Goal: Task Accomplishment & Management: Use online tool/utility

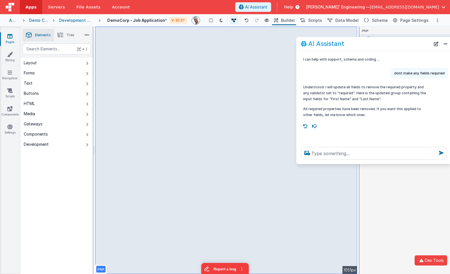
click at [8, 39] on link "Pages" at bounding box center [10, 38] width 20 height 11
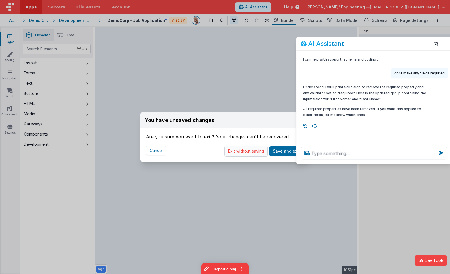
click at [249, 152] on button "Exit without saving" at bounding box center [246, 151] width 43 height 11
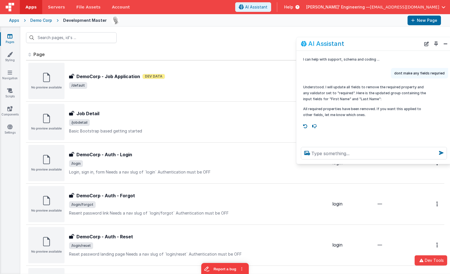
click at [16, 20] on div "Apps" at bounding box center [14, 21] width 10 height 6
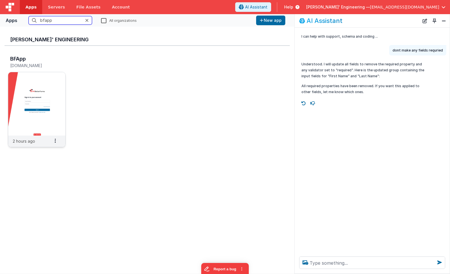
type input "bfapp"
click at [26, 81] on img at bounding box center [36, 103] width 57 height 63
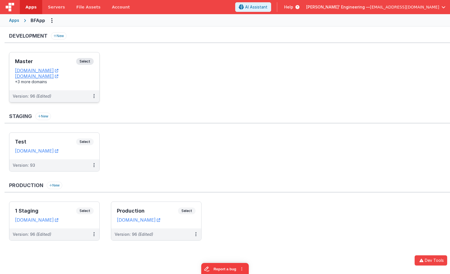
click at [96, 61] on div "Master Select URLs [DOMAIN_NAME] [DOMAIN_NAME] +3 more domains" at bounding box center [54, 71] width 90 height 38
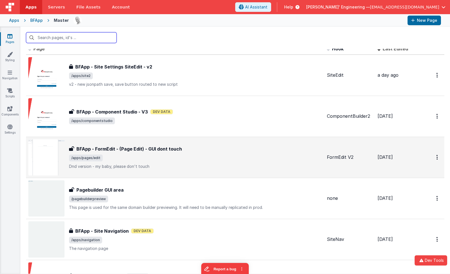
scroll to position [7, 0]
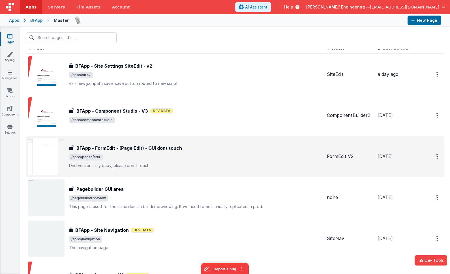
click at [179, 159] on span "/apps/pages/edit" at bounding box center [196, 157] width 254 height 7
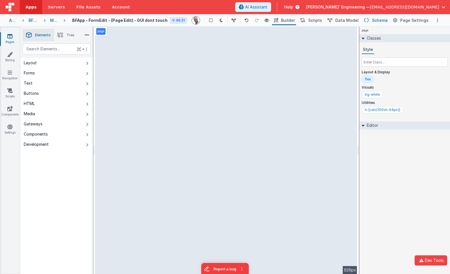
click at [376, 22] on span "Schema" at bounding box center [380, 21] width 16 height 6
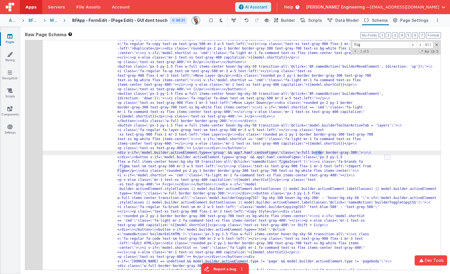
scroll to position [828, 0]
type input "figma"
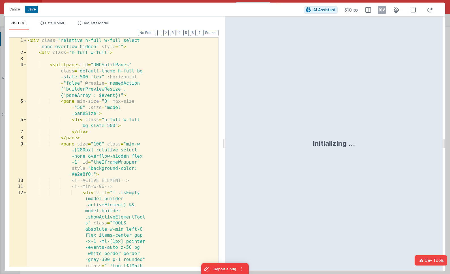
scroll to position [994, 0]
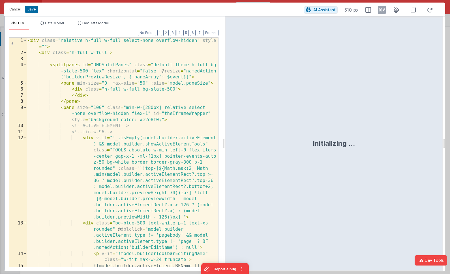
click at [132, 107] on div "< div class = "relative h-full w-full select-none overflow-hidden" style = "" >…" at bounding box center [123, 165] width 192 height 254
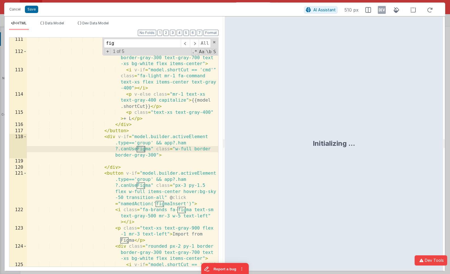
scroll to position [1950, 0]
type input "figma"
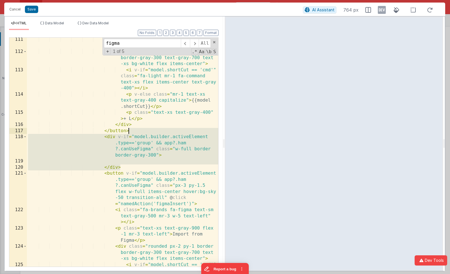
drag, startPoint x: 127, startPoint y: 167, endPoint x: 150, endPoint y: 129, distance: 44.8
click at [150, 129] on div "< p class = "text-xs text-gray-900 flex -1 mr-3 text-left" > See Layers </ p > …" at bounding box center [123, 170] width 192 height 266
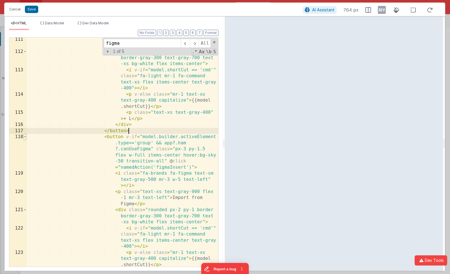
click at [26, 138] on span at bounding box center [25, 137] width 3 height 6
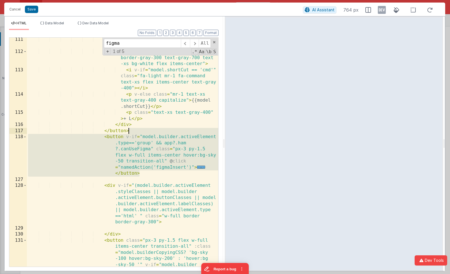
drag, startPoint x: 192, startPoint y: 175, endPoint x: 146, endPoint y: 129, distance: 65.1
click at [146, 129] on div "< p class = "text-xs text-gray-900 flex -1 mr-3 text-left" > See Layers </ p > …" at bounding box center [123, 188] width 192 height 302
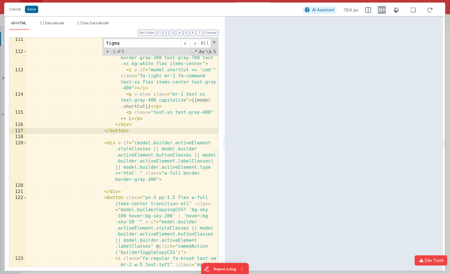
click at [148, 137] on div "< p class = "text-xs text-gray-900 flex -1 mr-3 text-left" > See Layers </ p > …" at bounding box center [123, 170] width 192 height 266
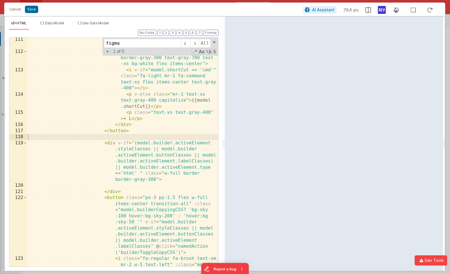
click at [381, 14] on icon at bounding box center [382, 9] width 8 height 9
click at [381, 12] on icon at bounding box center [382, 9] width 8 height 9
click at [381, 6] on icon at bounding box center [382, 9] width 8 height 9
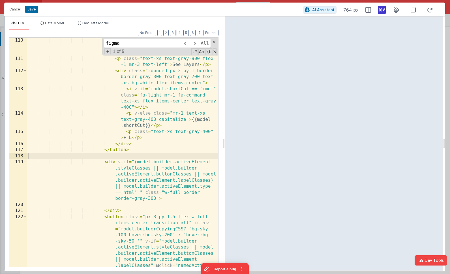
scroll to position [1931, 0]
click at [35, 11] on button "Save" at bounding box center [31, 9] width 13 height 7
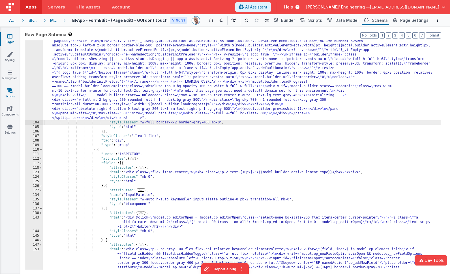
click at [10, 95] on link "Scripts" at bounding box center [10, 93] width 20 height 11
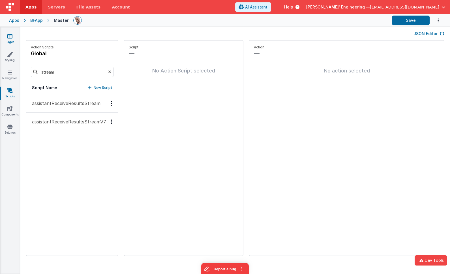
click at [12, 37] on icon at bounding box center [9, 36] width 5 height 6
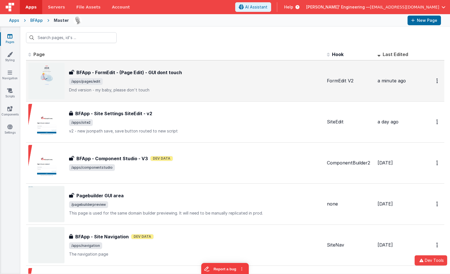
click at [189, 87] on p "Dnd version - my baby, please don't touch" at bounding box center [196, 90] width 254 height 6
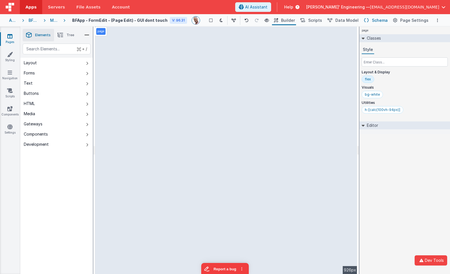
click at [374, 21] on button "Schema" at bounding box center [375, 21] width 27 height 10
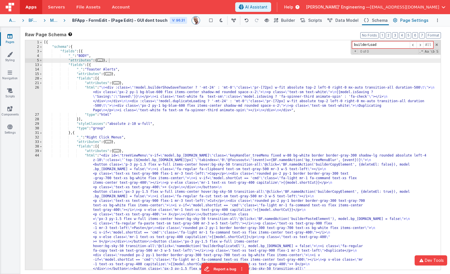
type input "builderLoad"
click at [408, 20] on span "Page Settings" at bounding box center [415, 21] width 28 height 6
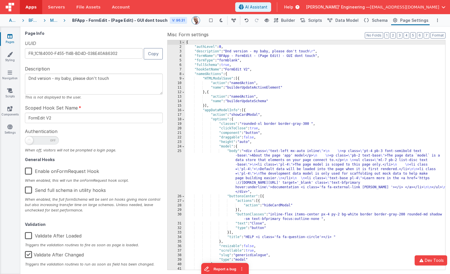
click at [328, 68] on div "{ "authLevel" : 0 , "description" : "Dnd version - my baby, please don't touch …" at bounding box center [315, 159] width 260 height 239
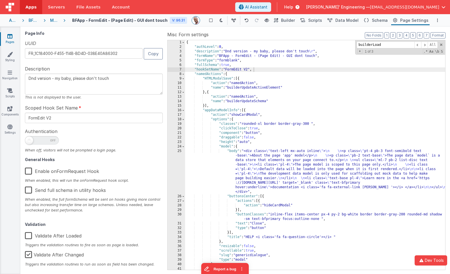
scroll to position [2169, 0]
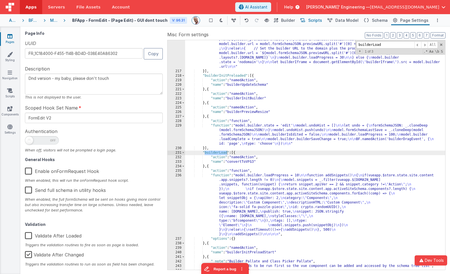
type input "builderLoad"
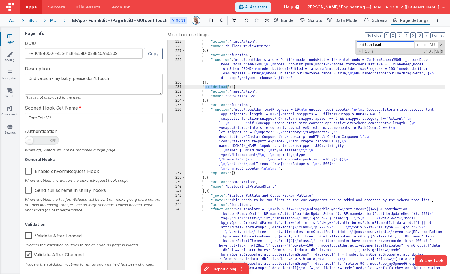
scroll to position [2245, 0]
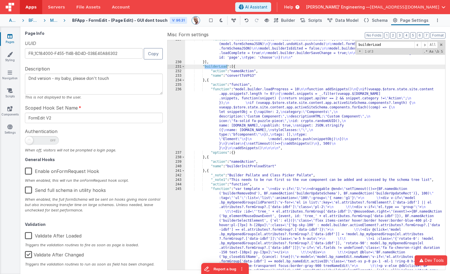
click at [247, 124] on div ""function" : "model.builder.state = 'edit' \n model.undoHist = [] \n\n let undo…" at bounding box center [315, 263] width 260 height 452
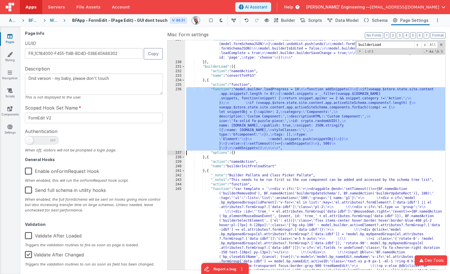
click at [175, 107] on div "236" at bounding box center [177, 118] width 18 height 63
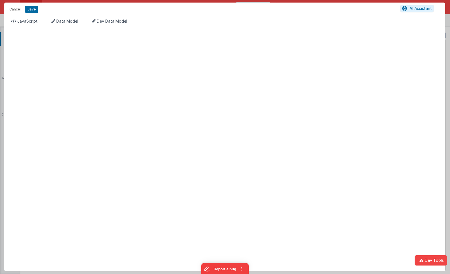
click at [30, 17] on div "JavaScript Data Model Dev Data Model Format 7 6 5 4 3 2 1 No Folds XXXXXXXXXXXX…" at bounding box center [224, 143] width 441 height 255
click at [29, 21] on span "JavaScript" at bounding box center [27, 21] width 20 height 5
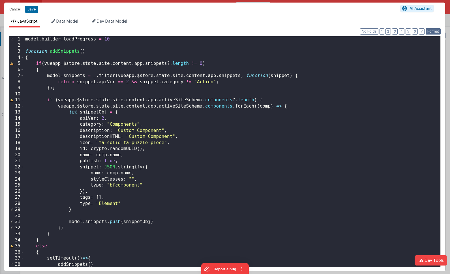
click at [435, 31] on button "Format" at bounding box center [433, 31] width 15 height 6
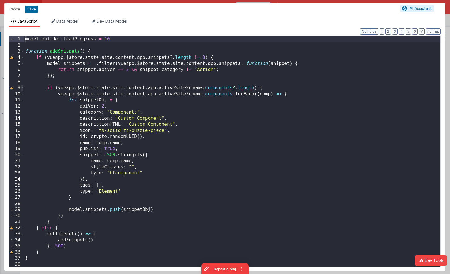
click at [23, 88] on span at bounding box center [22, 88] width 3 height 6
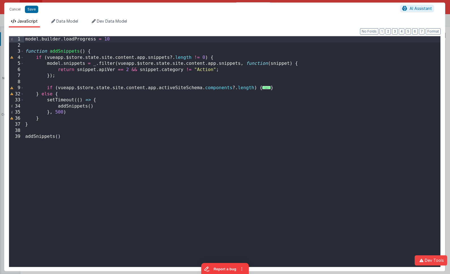
click at [54, 123] on div "model . builder . loadProgress = 10 function addSnippets ( ) { if ( vueapp . $s…" at bounding box center [232, 157] width 417 height 243
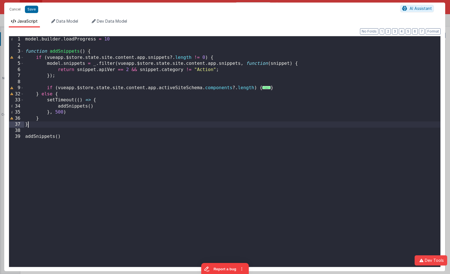
drag, startPoint x: 58, startPoint y: 112, endPoint x: 73, endPoint y: 112, distance: 15.0
click at [58, 112] on div "model . builder . loadProgress = 10 function addSnippets ( ) { if ( vueapp . $s…" at bounding box center [232, 157] width 417 height 243
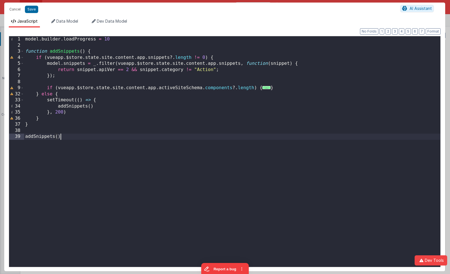
click at [80, 140] on div "model . builder . loadProgress = 10 function addSnippets ( ) { if ( vueapp . $s…" at bounding box center [232, 157] width 417 height 243
click at [264, 88] on span "..." at bounding box center [267, 87] width 8 height 3
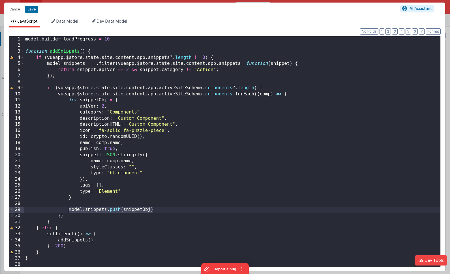
drag, startPoint x: 161, startPoint y: 211, endPoint x: 69, endPoint y: 209, distance: 91.5
click at [69, 209] on div "model . builder . loadProgress = 10 function addSnippets ( ) { if ( vueapp . $s…" at bounding box center [232, 157] width 417 height 243
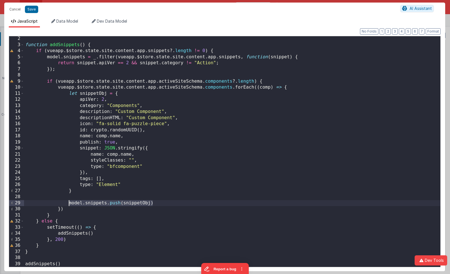
scroll to position [7, 0]
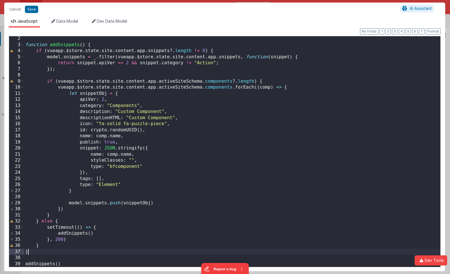
click at [82, 250] on div "function addSnippets ( ) { if ( vueapp . $store . state . site . content . app …" at bounding box center [232, 157] width 417 height 243
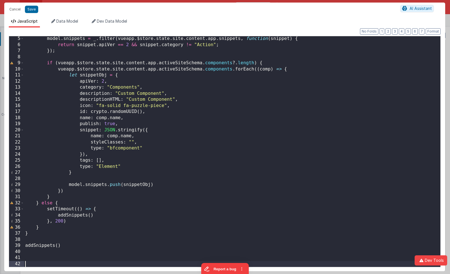
scroll to position [25, 0]
drag, startPoint x: 106, startPoint y: 258, endPoint x: 80, endPoint y: 258, distance: 26.1
click at [80, 258] on div "model . snippets = _ . filter ( vueapp . $store . state . site . content . app …" at bounding box center [232, 157] width 417 height 243
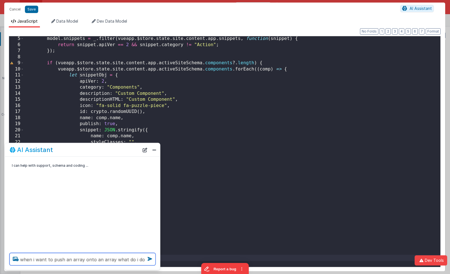
type textarea "when i want to push an array onto an array what do i do"
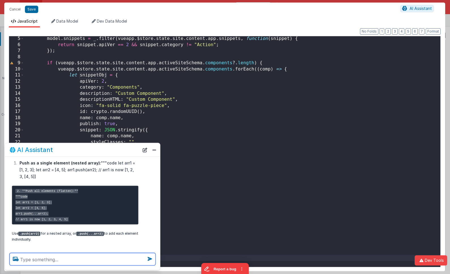
scroll to position [81, 0]
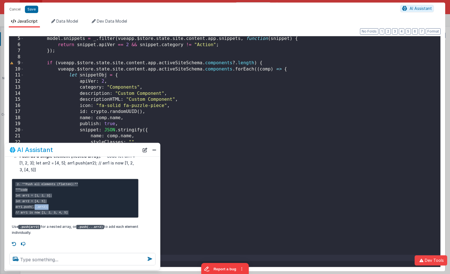
drag, startPoint x: 47, startPoint y: 202, endPoint x: 33, endPoint y: 202, distance: 13.6
click at [33, 202] on code "2. **Push all elements (flatten):** """code let arr1 = [1, 2, 3]; let arr2 = [4…" at bounding box center [47, 198] width 63 height 33
copy code "...arr2)"
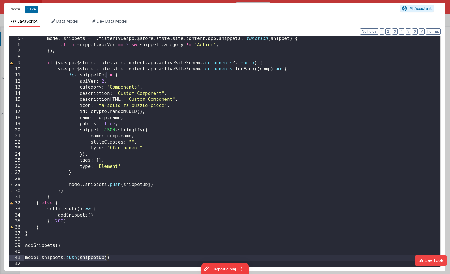
scroll to position [0, 0]
click at [100, 258] on div "model . snippets = _ . filter ( vueapp . $store . state . site . content . app …" at bounding box center [232, 157] width 417 height 243
click at [123, 258] on div "model . snippets = _ . filter ( vueapp . $store . state . site . content . app …" at bounding box center [232, 157] width 417 height 243
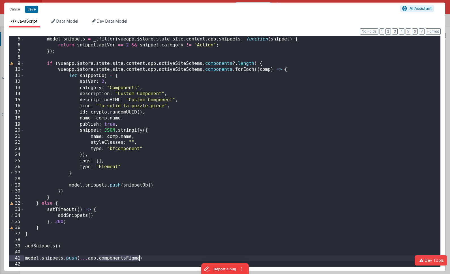
click at [123, 258] on div "model . snippets = _ . filter ( vueapp . $store . state . site . content . app …" at bounding box center [232, 157] width 417 height 243
paste textarea
click at [170, 259] on div "model . snippets = _ . filter ( vueapp . $store . state . site . content . app …" at bounding box center [232, 157] width 417 height 243
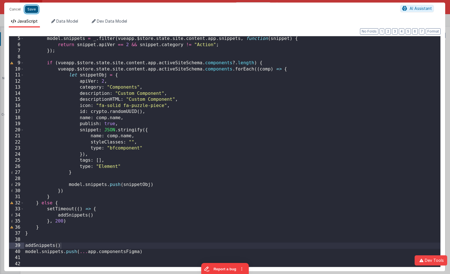
click at [33, 10] on button "Save" at bounding box center [31, 9] width 13 height 7
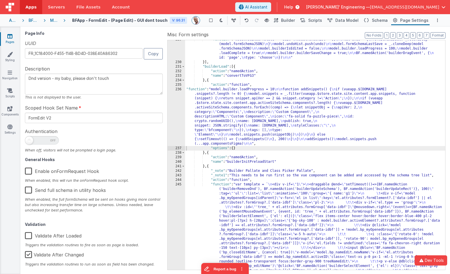
scroll to position [2246, 0]
type textarea "Dnd version - my baby, please don't touch"
click at [291, 91] on div ""function" : "model.builder.state = 'edit' \n model.undoHist = [] \n\n let undo…" at bounding box center [315, 263] width 260 height 452
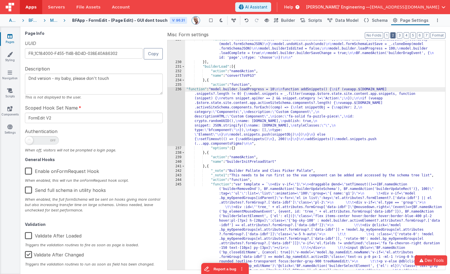
click at [394, 36] on button "2" at bounding box center [393, 35] width 5 height 6
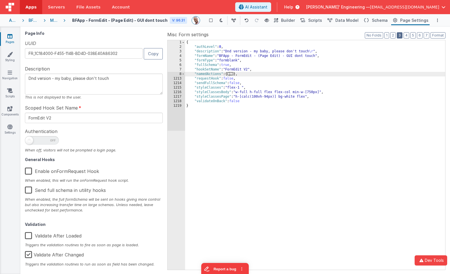
click at [399, 36] on button "3" at bounding box center [400, 35] width 6 height 6
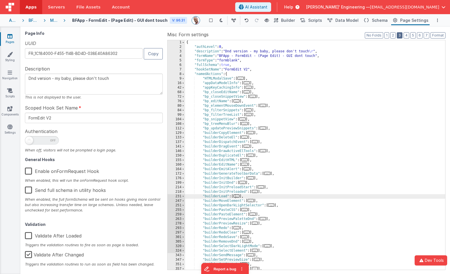
scroll to position [659, 0]
click at [339, 127] on div "{ "authLevel" : 0 , "description" : "Dnd version - my baby, please don't touch …" at bounding box center [315, 159] width 260 height 239
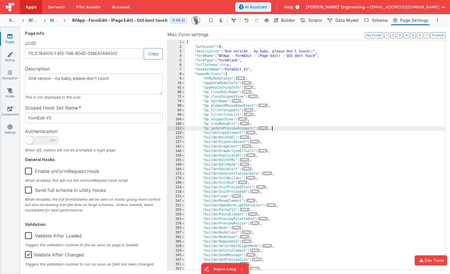
click at [267, 66] on div "{ "authLevel" : 0 , "description" : "Dnd version - my baby, please don't touch …" at bounding box center [315, 159] width 260 height 239
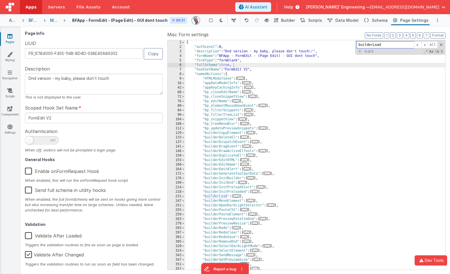
paste input "substr"
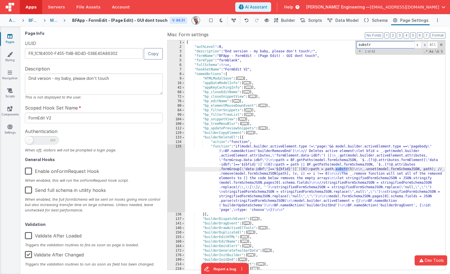
click at [426, 44] on span at bounding box center [425, 44] width 7 height 7
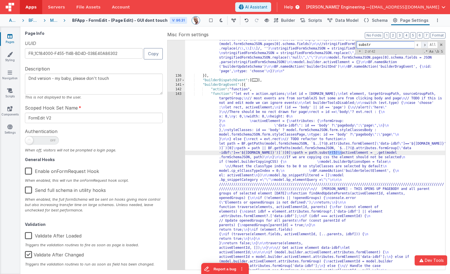
click at [426, 44] on span at bounding box center [425, 44] width 7 height 7
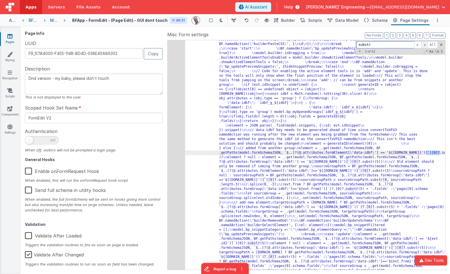
click at [426, 44] on span at bounding box center [425, 44] width 7 height 7
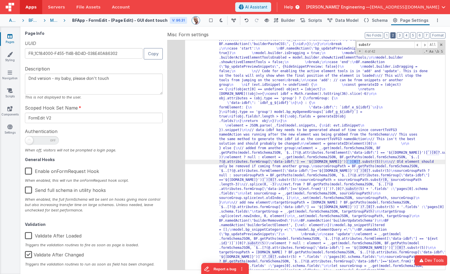
click at [395, 33] on button "2" at bounding box center [393, 35] width 5 height 6
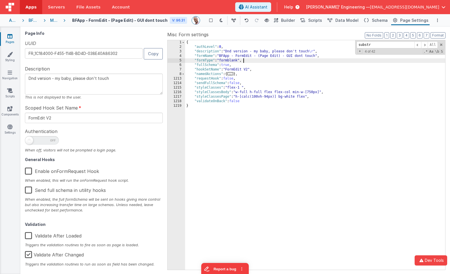
click at [313, 58] on div "{ "authLevel" : 0 , "description" : "Dnd version - my baby, please don't touch …" at bounding box center [315, 159] width 260 height 239
paste input "builderLoad"
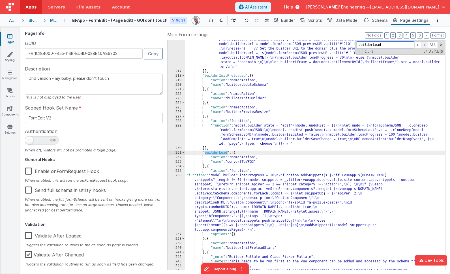
click at [426, 44] on span at bounding box center [425, 44] width 7 height 7
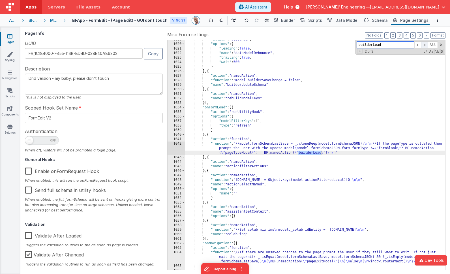
scroll to position [8253, 0]
click at [426, 44] on span at bounding box center [425, 44] width 7 height 7
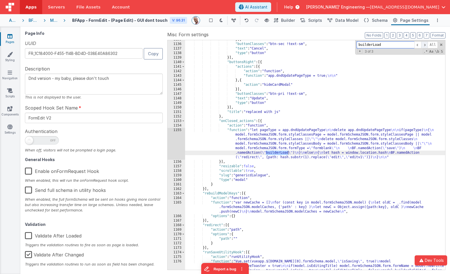
scroll to position [8768, 0]
click at [426, 44] on span at bounding box center [425, 44] width 7 height 7
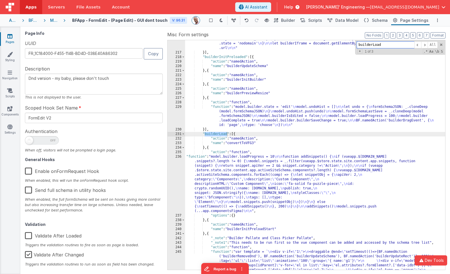
scroll to position [2188, 0]
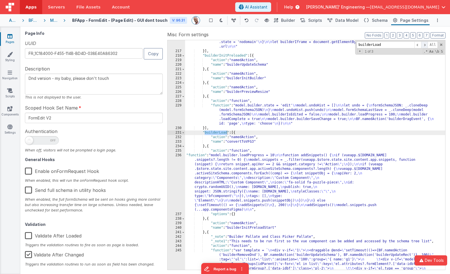
click at [425, 46] on span at bounding box center [425, 44] width 7 height 7
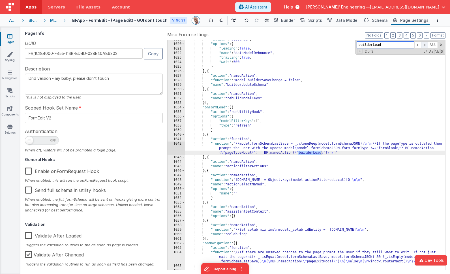
scroll to position [8253, 0]
click at [424, 46] on span at bounding box center [425, 44] width 7 height 7
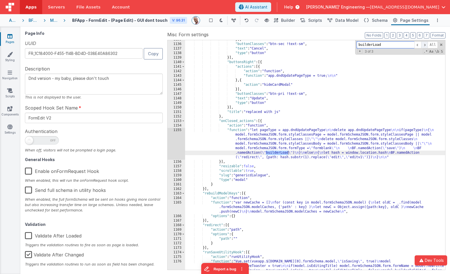
scroll to position [8768, 0]
click at [418, 42] on span at bounding box center [418, 44] width 7 height 7
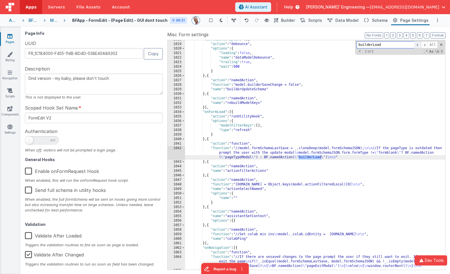
scroll to position [8249, 0]
click at [176, 152] on div "1042" at bounding box center [177, 153] width 18 height 14
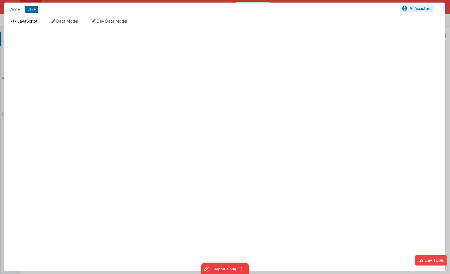
click at [32, 20] on span "JavaScript" at bounding box center [27, 21] width 20 height 5
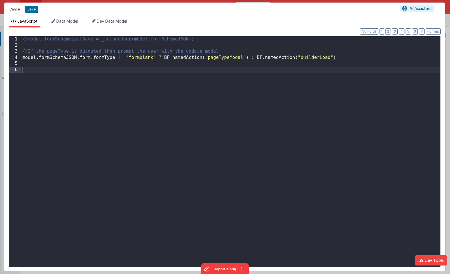
click at [20, 9] on button "Cancel" at bounding box center [15, 9] width 17 height 8
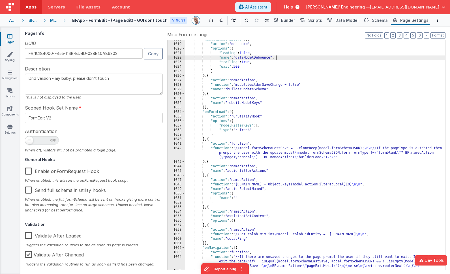
click at [403, 58] on div ""newActionScript179" : [{ "action" : "debounce" , "options" : { "leading" : fal…" at bounding box center [315, 156] width 260 height 239
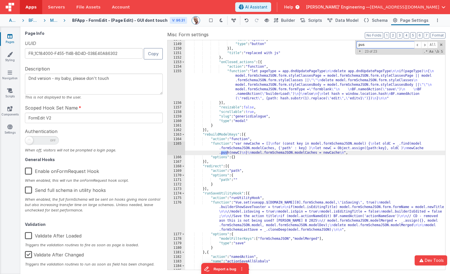
scroll to position [8820, 0]
type input "push"
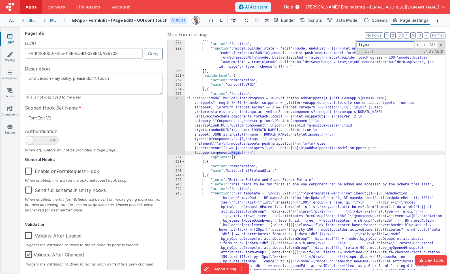
scroll to position [2238, 0]
type input "figma"
click at [179, 120] on div "236" at bounding box center [177, 125] width 18 height 59
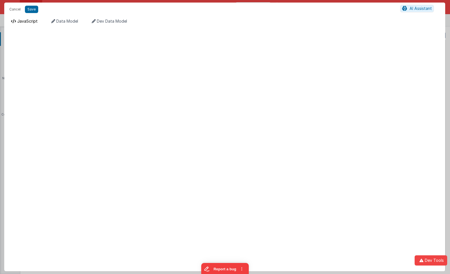
click at [27, 21] on span "JavaScript" at bounding box center [27, 21] width 20 height 5
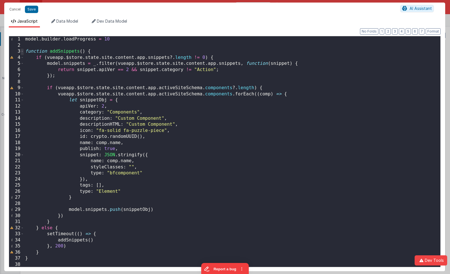
click at [21, 51] on span at bounding box center [22, 51] width 3 height 6
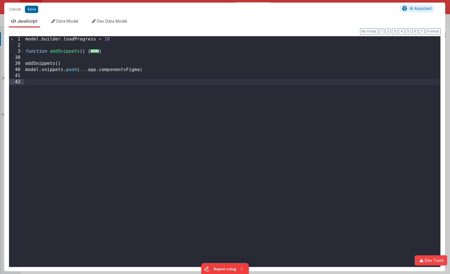
click at [94, 53] on span "..." at bounding box center [95, 51] width 8 height 3
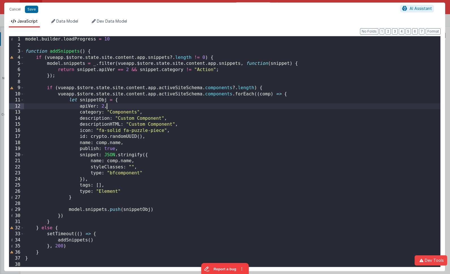
click at [116, 107] on div "model . builder . loadProgress = 10 function addSnippets ( ) { if ( vueapp . $s…" at bounding box center [232, 157] width 417 height 243
click at [14, 7] on button "Cancel" at bounding box center [15, 9] width 17 height 8
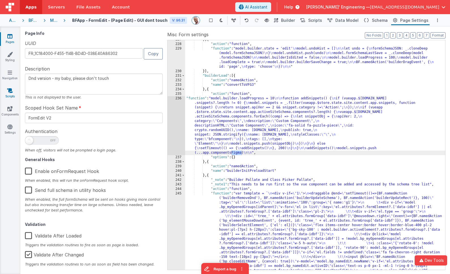
click at [8, 91] on icon at bounding box center [10, 91] width 6 height 6
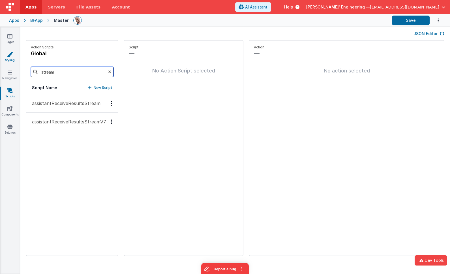
drag, startPoint x: 42, startPoint y: 66, endPoint x: 20, endPoint y: 59, distance: 22.8
click at [20, 59] on section "Pages Styling Navigation Scripts Components Settings JSON Editor Action Scripts…" at bounding box center [225, 151] width 450 height 248
type input "figma"
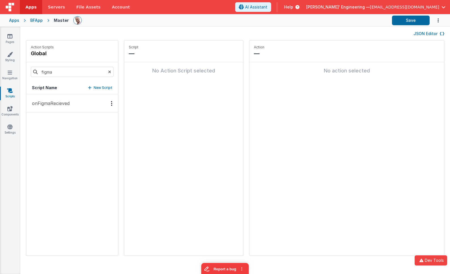
click at [67, 107] on button "onFigmaRecieved" at bounding box center [72, 103] width 92 height 18
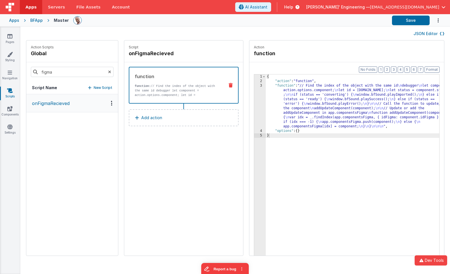
click at [280, 92] on div "{ "action" : "function" , "function" : "// Find the index of the object with th…" at bounding box center [361, 179] width 190 height 208
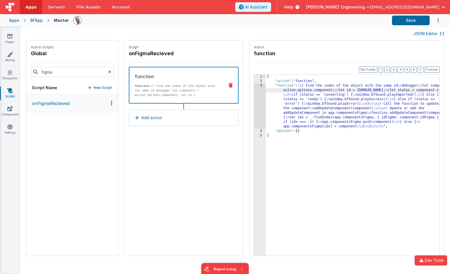
click at [254, 92] on div "3" at bounding box center [260, 106] width 12 height 45
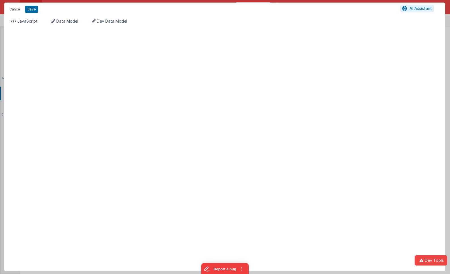
click at [22, 18] on div "JavaScript Data Model Dev Data Model Format 7 6 5 4 3 2 1 No Folds XXXXXXXXXXXX…" at bounding box center [224, 143] width 441 height 255
click at [23, 18] on li "JavaScript" at bounding box center [24, 22] width 31 height 9
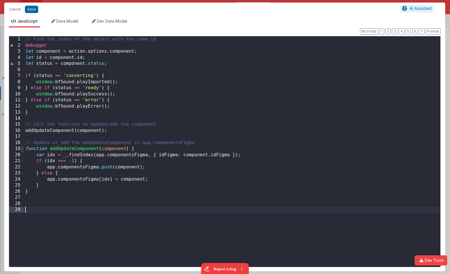
click at [24, 150] on span at bounding box center [22, 149] width 3 height 6
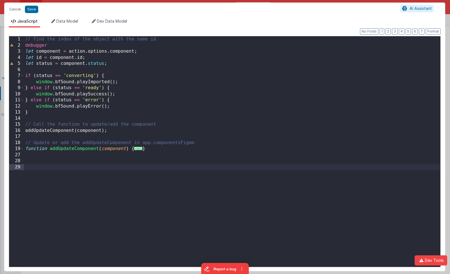
click at [32, 118] on div "// Find the index of the object with the same id debugger let component = actio…" at bounding box center [232, 157] width 417 height 243
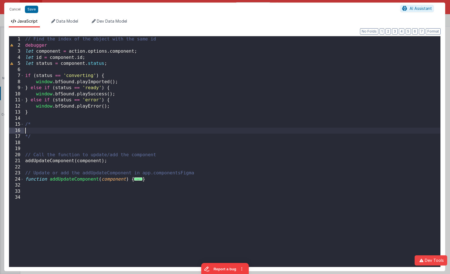
paste textarea
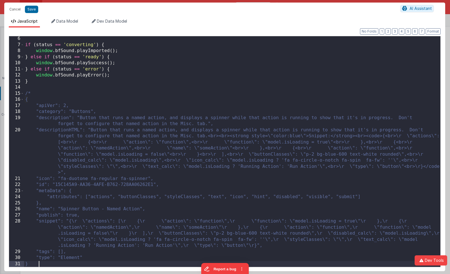
scroll to position [31, 0]
click at [39, 91] on div "if ( status == 'converting' ) { window . bfSound . playImported ( ) ; } else if…" at bounding box center [232, 157] width 417 height 243
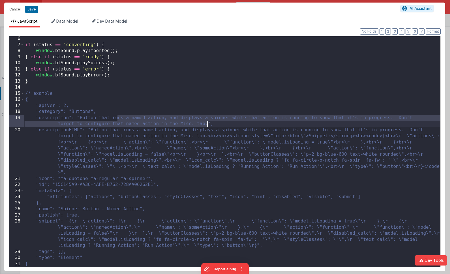
drag, startPoint x: 118, startPoint y: 118, endPoint x: 207, endPoint y: 123, distance: 89.6
click at [207, 123] on div "if ( status == 'converting' ) { window . bfSound . playImported ( ) ; } else if…" at bounding box center [232, 157] width 417 height 243
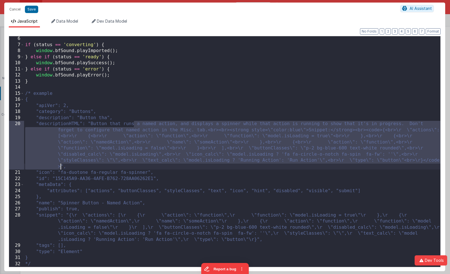
drag, startPoint x: 134, startPoint y: 125, endPoint x: 61, endPoint y: 167, distance: 84.9
click at [61, 167] on div "if ( status == 'converting' ) { window . bfSound . playImported ( ) ; } else if…" at bounding box center [232, 157] width 417 height 243
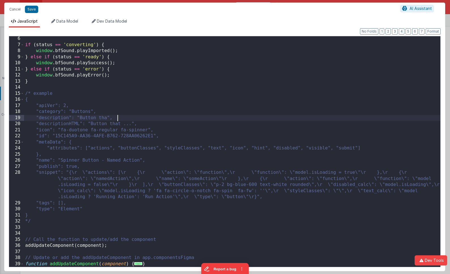
drag, startPoint x: 118, startPoint y: 120, endPoint x: 129, endPoint y: 121, distance: 10.3
click at [118, 120] on div "if ( status == 'converting' ) { window . bfSound . playImported ( ) ; } else if…" at bounding box center [232, 157] width 417 height 243
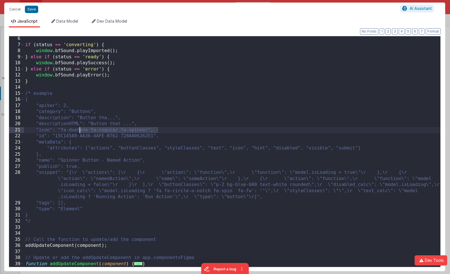
drag, startPoint x: 159, startPoint y: 131, endPoint x: 82, endPoint y: 131, distance: 76.5
click at [80, 131] on div "if ( status == 'converting' ) { window . bfSound . playImported ( ) ; } else if…" at bounding box center [232, 157] width 417 height 243
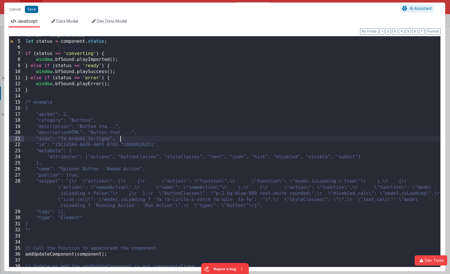
scroll to position [22, 0]
click at [64, 97] on div "let id = component . id ; let status = component . status ; if ( status == 'con…" at bounding box center [232, 153] width 417 height 243
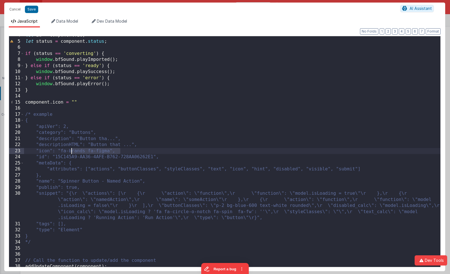
drag, startPoint x: 119, startPoint y: 150, endPoint x: 72, endPoint y: 152, distance: 47.4
click at [72, 152] on div "let id = component . id ; let status = component . status ; if ( status == 'con…" at bounding box center [232, 153] width 417 height 243
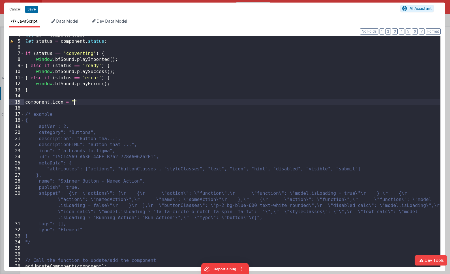
click at [75, 103] on div "let id = component . id ; let status = component . status ; if ( status == 'con…" at bounding box center [232, 153] width 417 height 243
click at [151, 102] on div "let id = component . id ; let status = component . status ; if ( status == 'con…" at bounding box center [232, 153] width 417 height 243
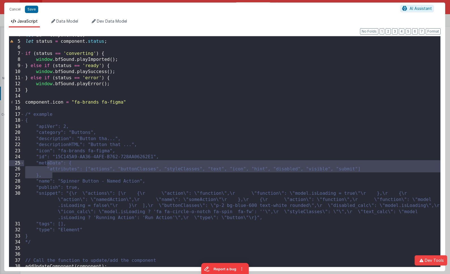
drag, startPoint x: 79, startPoint y: 175, endPoint x: 46, endPoint y: 163, distance: 34.7
click at [46, 163] on div "let id = component . id ; let status = component . status ; if ( status == 'con…" at bounding box center [232, 153] width 417 height 243
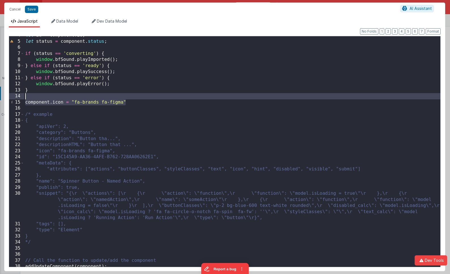
drag, startPoint x: 151, startPoint y: 101, endPoint x: 151, endPoint y: 96, distance: 4.8
click at [151, 96] on div "let id = component . id ; let status = component . status ; if ( status == 'con…" at bounding box center [232, 153] width 417 height 243
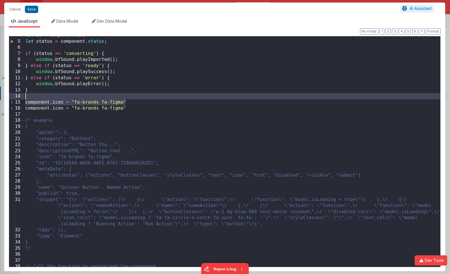
click at [62, 172] on div "let id = component . id ; let status = component . status ; if ( status == 'con…" at bounding box center [232, 153] width 417 height 243
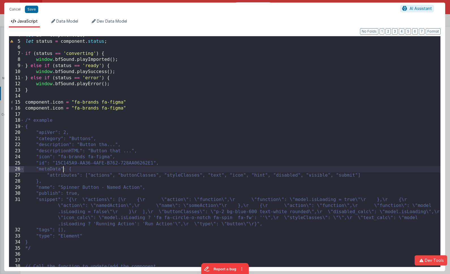
click at [62, 172] on div "let id = component . id ; let status = component . status ; if ( status == 'con…" at bounding box center [232, 153] width 417 height 243
click at [59, 109] on div "let id = component . id ; let status = component . status ; if ( status == 'con…" at bounding box center [232, 153] width 417 height 243
paste textarea
drag, startPoint x: 82, startPoint y: 109, endPoint x: 147, endPoint y: 109, distance: 64.6
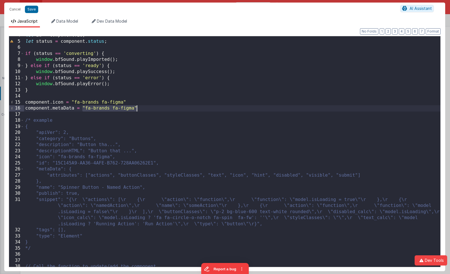
click at [147, 109] on div "let id = component . id ; let status = component . status ; if ( status == 'con…" at bounding box center [232, 153] width 417 height 243
drag, startPoint x: 79, startPoint y: 133, endPoint x: 50, endPoint y: 133, distance: 29.5
click at [50, 133] on div "let id = component . id ; let status = component . status ; if ( status == 'con…" at bounding box center [232, 153] width 417 height 243
click at [44, 114] on div "let id = component . id ; let status = component . status ; if ( status == 'con…" at bounding box center [232, 153] width 417 height 243
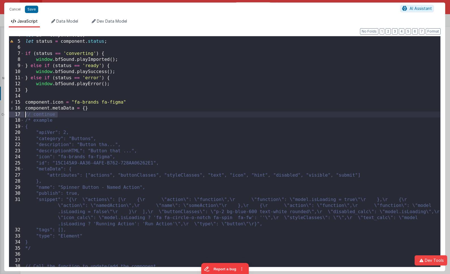
drag, startPoint x: 42, startPoint y: 113, endPoint x: 20, endPoint y: 114, distance: 21.8
click at [20, 114] on div "4 5 6 7 8 9 10 11 12 13 14 15 16 17 18 19 20 21 22 23 24 25 26 27 28 29 30 31 3…" at bounding box center [225, 151] width 432 height 231
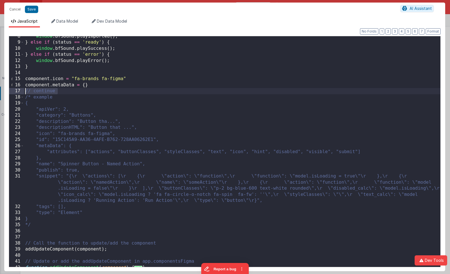
scroll to position [46, 0]
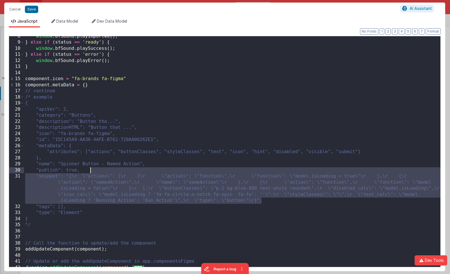
drag, startPoint x: 274, startPoint y: 201, endPoint x: 123, endPoint y: 172, distance: 153.8
click at [123, 172] on div "window . bfSound . playImported ( ) ; } else if ( status == 'ready' ) { window …" at bounding box center [232, 154] width 417 height 243
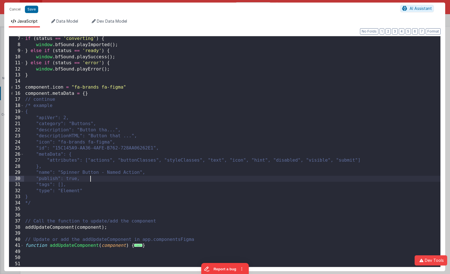
scroll to position [37, 0]
click at [102, 187] on div "if ( status == 'converting' ) { window . bfSound . playImported ( ) ; } else if…" at bounding box center [232, 157] width 417 height 243
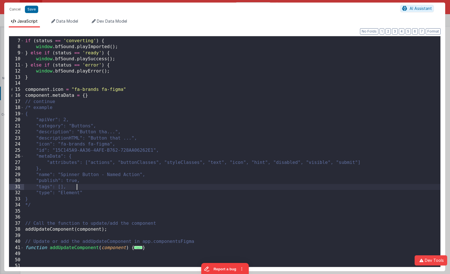
scroll to position [36, 0]
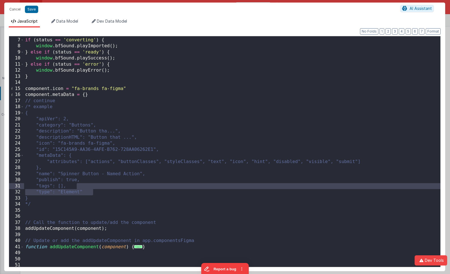
drag, startPoint x: 100, startPoint y: 191, endPoint x: 101, endPoint y: 188, distance: 3.7
click at [101, 188] on div "if ( status == 'converting' ) { window . bfSound . playImported ( ) ; } else if…" at bounding box center [232, 152] width 417 height 243
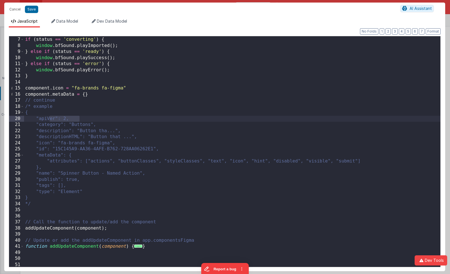
drag, startPoint x: 84, startPoint y: 119, endPoint x: 49, endPoint y: 120, distance: 35.4
click at [49, 120] on div "if ( status == 'converting' ) { window . bfSound . playImported ( ) ; } else if…" at bounding box center [232, 152] width 417 height 243
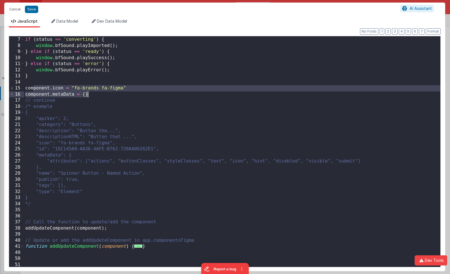
drag, startPoint x: 56, startPoint y: 85, endPoint x: 95, endPoint y: 96, distance: 41.2
click at [95, 96] on div "if ( status == 'converting' ) { window . bfSound . playImported ( ) ; } else if…" at bounding box center [232, 152] width 417 height 243
drag, startPoint x: 95, startPoint y: 96, endPoint x: 16, endPoint y: 88, distance: 80.3
click at [16, 88] on div "6 7 8 9 10 11 12 13 14 15 16 17 18 19 20 21 22 23 24 25 26 27 28 29 30 31 32 33…" at bounding box center [225, 151] width 432 height 231
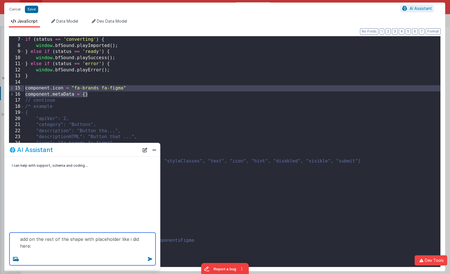
paste textarea "component.icon = "fa-brands fa-figma" component.metaData = {}"
type textarea "add on the rest of the shape with placeholder like i did here: component.icon =…"
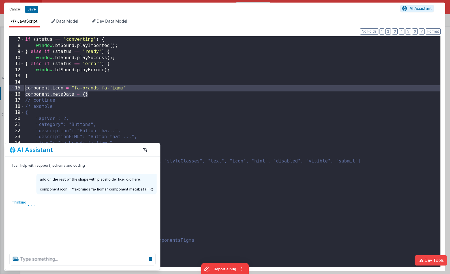
scroll to position [0, 0]
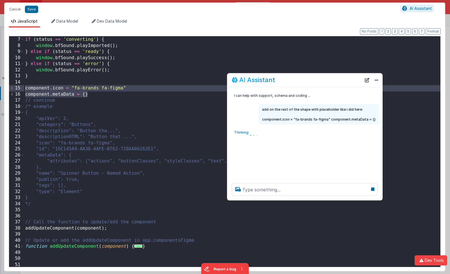
drag, startPoint x: 104, startPoint y: 150, endPoint x: 324, endPoint y: 83, distance: 229.8
click at [327, 80] on div "AI Assistant" at bounding box center [297, 80] width 130 height 7
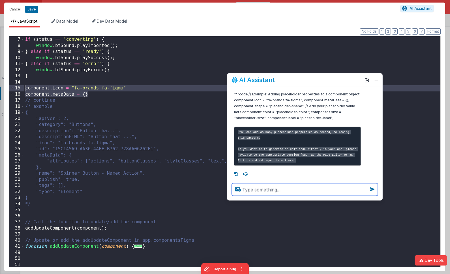
scroll to position [72, 0]
type textarea "debugp"
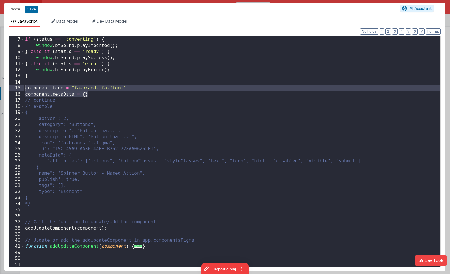
scroll to position [0, 0]
click at [114, 101] on div "if ( status == 'converting' ) { window . bfSound . playImported ( ) ; } else if…" at bounding box center [232, 152] width 417 height 243
drag, startPoint x: 80, startPoint y: 95, endPoint x: 132, endPoint y: 88, distance: 52.4
click at [132, 88] on div "if ( status == 'converting' ) { window . bfSound . playImported ( ) ; } else if…" at bounding box center [232, 152] width 417 height 243
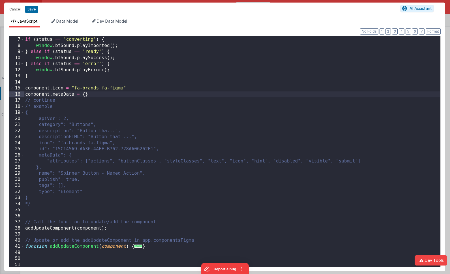
click at [131, 93] on div "if ( status == 'converting' ) { window . bfSound . playImported ( ) ; } else if…" at bounding box center [232, 152] width 417 height 243
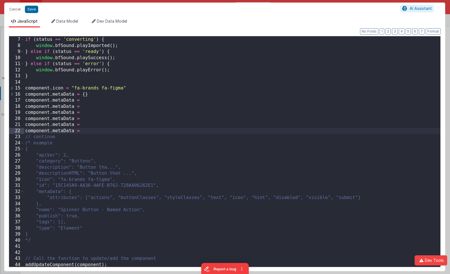
click at [59, 155] on div "if ( status == 'converting' ) { window . bfSound . playImported ( ) ; } else if…" at bounding box center [232, 152] width 417 height 243
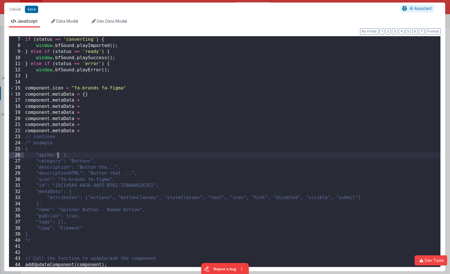
click at [59, 155] on div "if ( status == 'converting' ) { window . bfSound . playImported ( ) ; } else if…" at bounding box center [232, 152] width 417 height 243
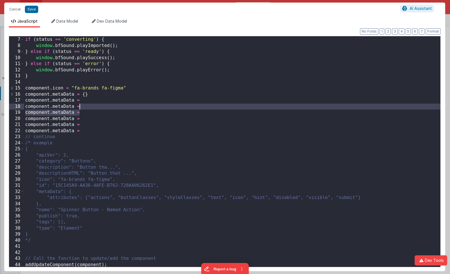
drag, startPoint x: 102, startPoint y: 115, endPoint x: 105, endPoint y: 109, distance: 5.8
click at [105, 109] on div "if ( status == 'converting' ) { window . bfSound . playImported ( ) ; } else if…" at bounding box center [232, 152] width 417 height 243
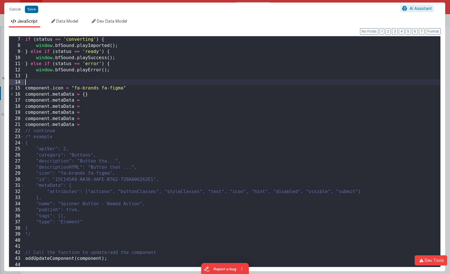
click at [77, 82] on div "if ( status == 'converting' ) { window . bfSound . playImported ( ) ; } else if…" at bounding box center [232, 152] width 417 height 243
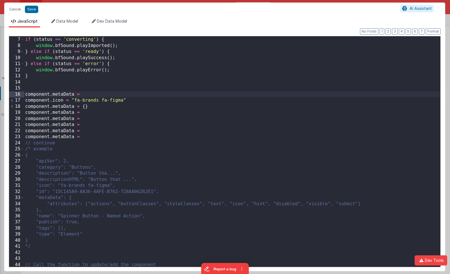
click at [58, 162] on div "if ( status == 'converting' ) { window . bfSound . playImported ( ) ; } else if…" at bounding box center [232, 152] width 417 height 243
click at [66, 93] on div "if ( status == 'converting' ) { window . bfSound . playImported ( ) ; } else if…" at bounding box center [232, 152] width 417 height 243
paste textarea
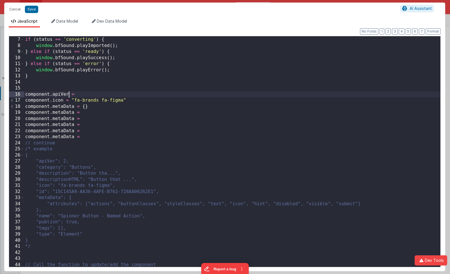
click at [107, 95] on div "if ( status == 'converting' ) { window . bfSound . playImported ( ) ; } else if…" at bounding box center [232, 152] width 417 height 243
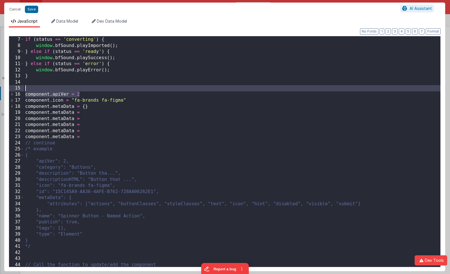
drag, startPoint x: 90, startPoint y: 92, endPoint x: 91, endPoint y: 87, distance: 5.7
click at [91, 87] on div "if ( status == 'converting' ) { window . bfSound . playImported ( ) ; } else if…" at bounding box center [232, 152] width 417 height 243
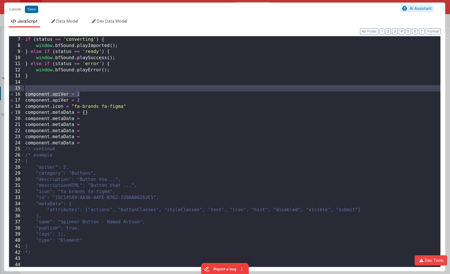
click at [58, 101] on div "if ( status == 'converting' ) { window . bfSound . playImported ( ) ; } else if…" at bounding box center [232, 152] width 417 height 243
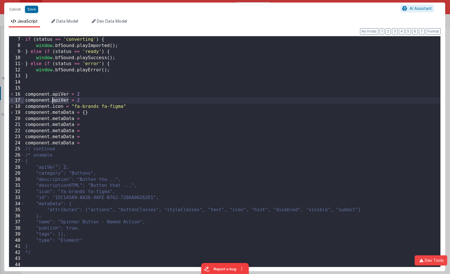
click at [58, 101] on div "if ( status == 'converting' ) { window . bfSound . playImported ( ) ; } else if…" at bounding box center [232, 152] width 417 height 243
click at [61, 176] on div "if ( status == 'converting' ) { window . bfSound . playImported ( ) ; } else if…" at bounding box center [232, 152] width 417 height 243
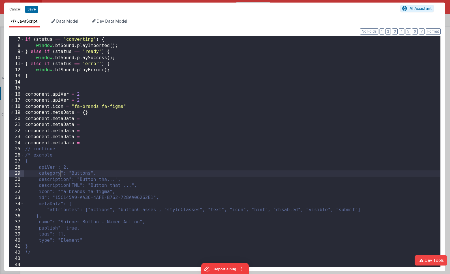
click at [61, 176] on div "if ( status == 'converting' ) { window . bfSound . playImported ( ) ; } else if…" at bounding box center [232, 152] width 417 height 243
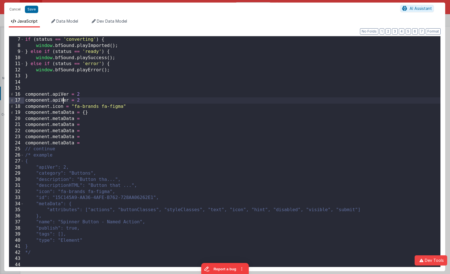
click at [64, 99] on div "if ( status == 'converting' ) { window . bfSound . playImported ( ) ; } else if…" at bounding box center [232, 152] width 417 height 243
paste textarea
click at [82, 101] on div "if ( status == 'converting' ) { window . bfSound . playImported ( ) ; } else if…" at bounding box center [232, 152] width 417 height 243
click at [88, 100] on div "if ( status == 'converting' ) { window . bfSound . playImported ( ) ; } else if…" at bounding box center [232, 152] width 417 height 243
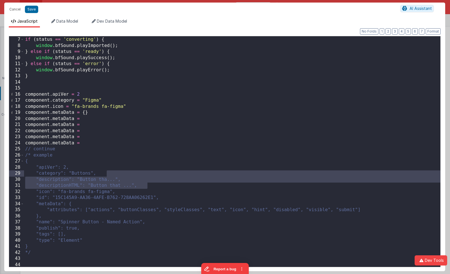
drag, startPoint x: 157, startPoint y: 182, endPoint x: 156, endPoint y: 174, distance: 8.9
click at [156, 174] on div "if ( status == 'converting' ) { window . bfSound . playImported ( ) ; } else if…" at bounding box center [232, 152] width 417 height 243
click at [117, 110] on div "if ( status == 'converting' ) { window . bfSound . playImported ( ) ; } else if…" at bounding box center [232, 152] width 417 height 243
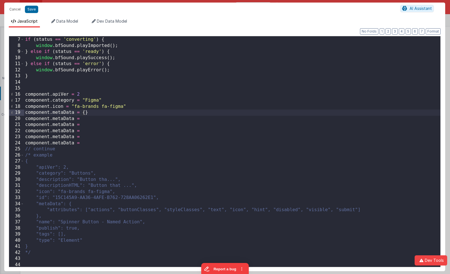
click at [126, 98] on div "if ( status == 'converting' ) { window . bfSound . playImported ( ) ; } else if…" at bounding box center [232, 152] width 417 height 243
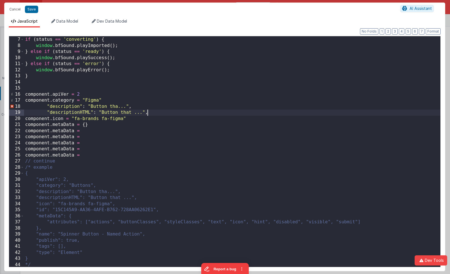
click at [50, 111] on div "if ( status == 'converting' ) { window . bfSound . playImported ( ) ; } else if…" at bounding box center [232, 152] width 417 height 243
click at [44, 101] on div "if ( status == 'converting' ) { window . bfSound . playImported ( ) ; } else if…" at bounding box center [232, 152] width 417 height 243
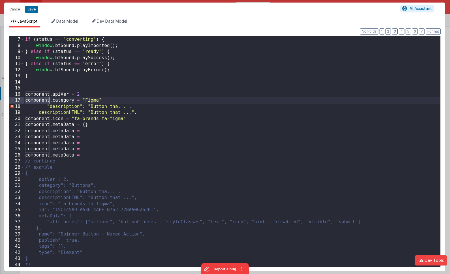
click at [44, 101] on div "if ( status == 'converting' ) { window . bfSound . playImported ( ) ; } else if…" at bounding box center [232, 152] width 417 height 243
drag, startPoint x: 49, startPoint y: 105, endPoint x: 18, endPoint y: 105, distance: 31.4
click at [18, 105] on div "6 7 8 9 10 11 12 13 14 15 16 17 18 19 20 21 22 23 24 25 26 27 28 29 30 31 32 33…" at bounding box center [225, 151] width 432 height 231
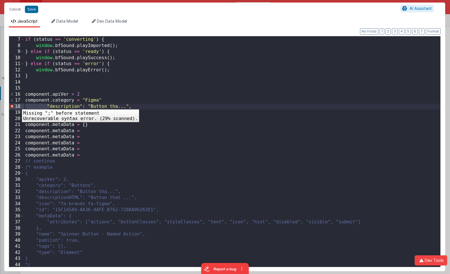
paste textarea
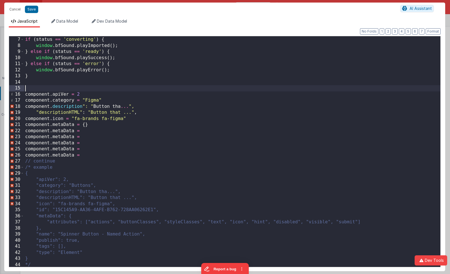
click at [141, 88] on div "if ( status == 'converting' ) { window . bfSound . playImported ( ) ; } else if…" at bounding box center [232, 152] width 417 height 243
click at [37, 113] on div "if ( status == 'converting' ) { window . bfSound . playImported ( ) ; } else if…" at bounding box center [232, 152] width 417 height 243
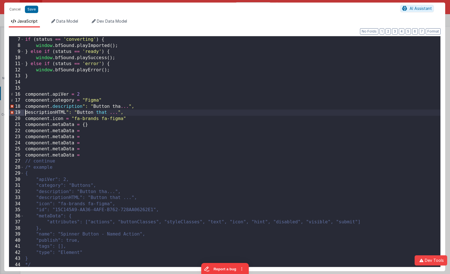
paste textarea
drag, startPoint x: 94, startPoint y: 107, endPoint x: 128, endPoint y: 106, distance: 33.5
click at [128, 106] on div "if ( status == 'converting' ) { window . bfSound . playImported ( ) ; } else if…" at bounding box center [232, 152] width 417 height 243
click at [112, 107] on div "if ( status == 'converting' ) { window . bfSound . playImported ( ) ; } else if…" at bounding box center [232, 152] width 417 height 243
drag, startPoint x: 104, startPoint y: 113, endPoint x: 145, endPoint y: 113, distance: 41.1
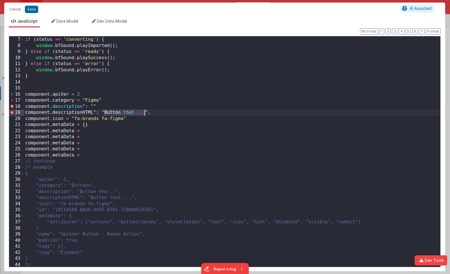
click at [145, 113] on div "if ( status == 'converting' ) { window . bfSound . playImported ( ) ; } else if…" at bounding box center [232, 152] width 417 height 243
click at [84, 107] on div "if ( status == 'converting' ) { window . bfSound . playImported ( ) ; } else if…" at bounding box center [232, 152] width 417 height 243
click at [95, 113] on div "if ( status == 'converting' ) { window . bfSound . playImported ( ) ; } else if…" at bounding box center [232, 152] width 417 height 243
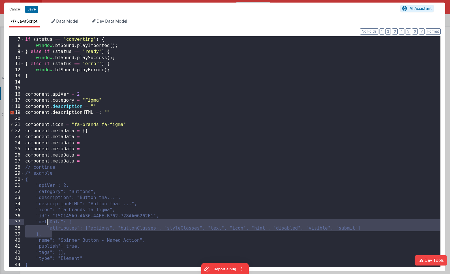
drag, startPoint x: 55, startPoint y: 230, endPoint x: 48, endPoint y: 222, distance: 10.7
click at [48, 222] on div "if ( status == 'converting' ) { window . bfSound . playImported ( ) ; } else if…" at bounding box center [232, 152] width 417 height 243
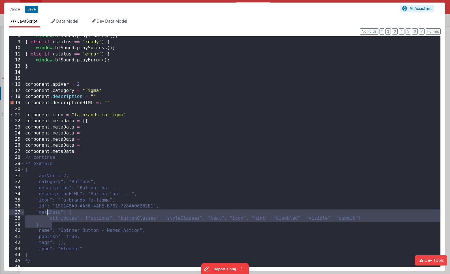
scroll to position [46, 0]
click at [64, 127] on div "window . bfSound . playImported ( ) ; } else if ( status == 'ready' ) { window …" at bounding box center [232, 154] width 417 height 243
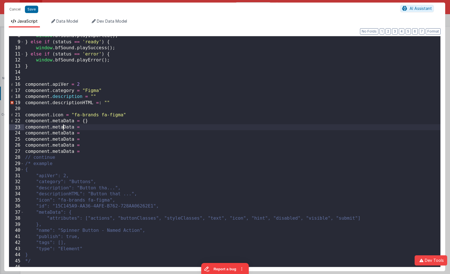
click at [64, 127] on div "window . bfSound . playImported ( ) ; } else if ( status == 'ready' ) { window …" at bounding box center [232, 154] width 417 height 243
drag, startPoint x: 157, startPoint y: 231, endPoint x: 86, endPoint y: 201, distance: 77.2
click at [68, 230] on div "window . bfSound . playImported ( ) ; } else if ( status == 'ready' ) { window …" at bounding box center [232, 154] width 417 height 243
click at [86, 125] on div "window . bfSound . playImported ( ) ; } else if ( status == 'ready' ) { window …" at bounding box center [232, 154] width 417 height 243
paste textarea
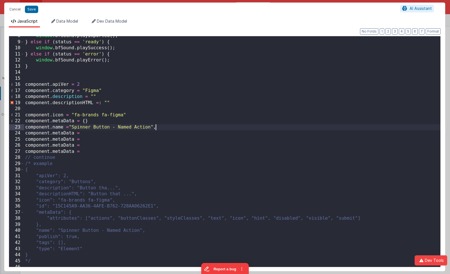
click at [156, 127] on div "window . bfSound . playImported ( ) ; } else if ( status == 'ready' ) { window …" at bounding box center [232, 154] width 417 height 243
drag, startPoint x: 150, startPoint y: 127, endPoint x: 71, endPoint y: 126, distance: 78.8
click at [71, 126] on div "window . bfSound . playImported ( ) ; } else if ( status == 'ready' ) { window …" at bounding box center [232, 154] width 417 height 243
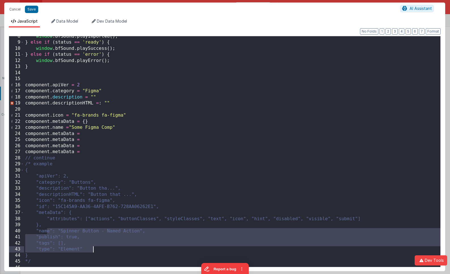
drag, startPoint x: 60, startPoint y: 233, endPoint x: 101, endPoint y: 249, distance: 43.8
click at [101, 249] on div "window . bfSound . playImported ( ) ; } else if ( status == 'ready' ) { window …" at bounding box center [232, 154] width 417 height 243
click at [56, 232] on div "window . bfSound . playImported ( ) ; } else if ( status == 'ready' ) { window …" at bounding box center [232, 154] width 417 height 243
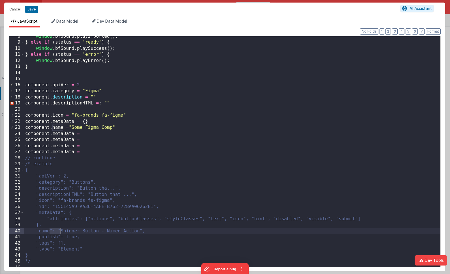
click at [56, 232] on div "window . bfSound . playImported ( ) ; } else if ( status == 'ready' ) { window …" at bounding box center [232, 154] width 417 height 243
click at [62, 239] on div "window . bfSound . playImported ( ) ; } else if ( status == 'ready' ) { window …" at bounding box center [232, 154] width 417 height 243
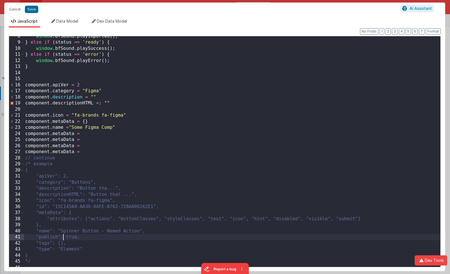
click at [62, 239] on div "window . bfSound . playImported ( ) ; } else if ( status == 'ready' ) { window …" at bounding box center [232, 154] width 417 height 243
click at [65, 132] on div "window . bfSound . playImported ( ) ; } else if ( status == 'ready' ) { window …" at bounding box center [232, 154] width 417 height 243
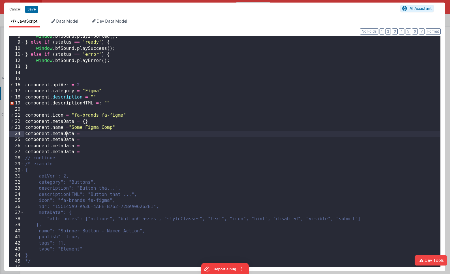
click at [65, 132] on div "window . bfSound . playImported ( ) ; } else if ( status == 'ready' ) { window …" at bounding box center [232, 154] width 417 height 243
click at [57, 244] on div "window . bfSound . playImported ( ) ; } else if ( status == 'ready' ) { window …" at bounding box center [232, 155] width 417 height 243
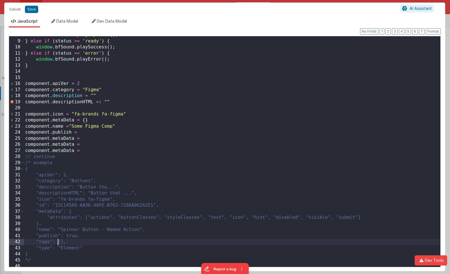
click at [57, 244] on div "window . bfSound . playImported ( ) ; } else if ( status == 'ready' ) { window …" at bounding box center [232, 153] width 417 height 243
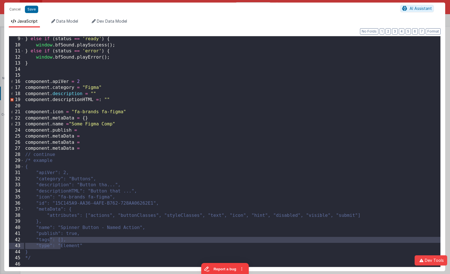
click at [64, 137] on div "} else if ( status == 'ready' ) { window . bfSound . playSuccess ( ) ; } else i…" at bounding box center [232, 157] width 417 height 243
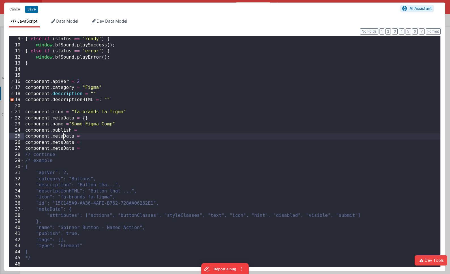
click at [64, 137] on div "} else if ( status == 'ready' ) { window . bfSound . playSuccess ( ) ; } else i…" at bounding box center [232, 157] width 417 height 243
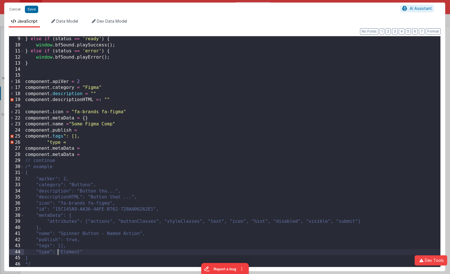
click at [57, 251] on div "} else if ( status == 'ready' ) { window . bfSound . playSuccess ( ) ; } else i…" at bounding box center [232, 157] width 417 height 243
click at [56, 251] on div "} else if ( status == 'ready' ) { window . bfSound . playSuccess ( ) ; } else i…" at bounding box center [232, 157] width 417 height 243
click at [61, 154] on div "} else if ( status == 'ready' ) { window . bfSound . playSuccess ( ) ; } else i…" at bounding box center [232, 157] width 417 height 243
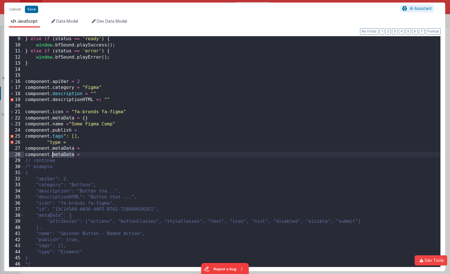
click at [61, 154] on div "} else if ( status == 'ready' ) { window . bfSound . playSuccess ( ) ; } else i…" at bounding box center [232, 157] width 417 height 243
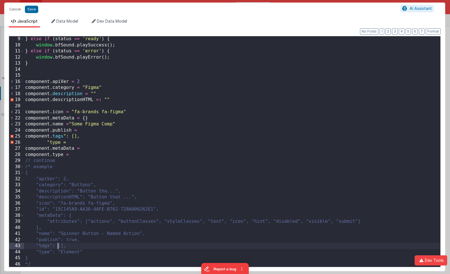
click at [57, 246] on div "} else if ( status == 'ready' ) { window . bfSound . playSuccess ( ) ; } else i…" at bounding box center [232, 157] width 417 height 243
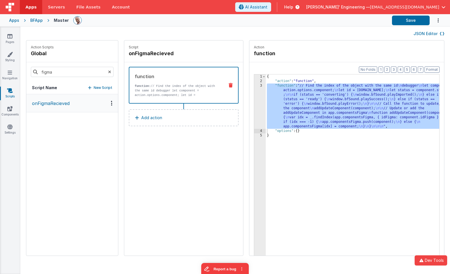
click at [279, 111] on div "{ "action" : "function" , "function" : "// Find the index of the object with th…" at bounding box center [361, 179] width 190 height 208
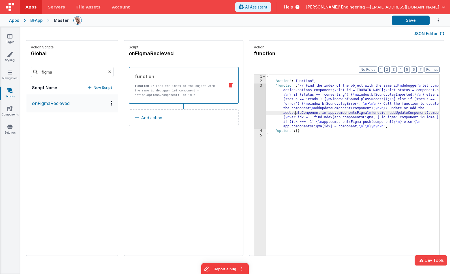
click at [254, 95] on div "3" at bounding box center [260, 106] width 12 height 45
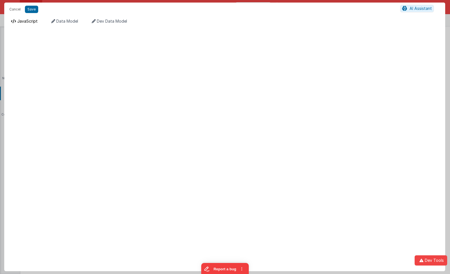
click at [24, 20] on span "JavaScript" at bounding box center [27, 21] width 20 height 5
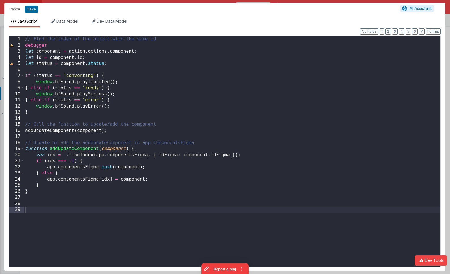
click at [45, 119] on div "// Find the index of the object with the same id debugger let component = actio…" at bounding box center [232, 157] width 417 height 243
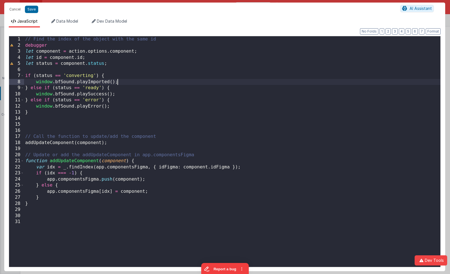
click at [182, 80] on div "// Find the index of the object with the same id debugger let component = actio…" at bounding box center [232, 157] width 417 height 243
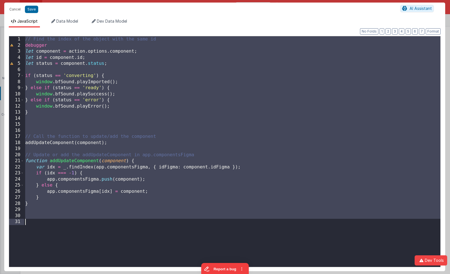
click at [132, 130] on div "// Find the index of the object with the same id debugger let component = actio…" at bounding box center [232, 157] width 417 height 243
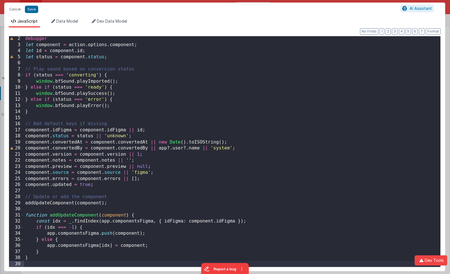
click at [24, 132] on div "debugger let component = action . options . component ; let id = component . id…" at bounding box center [232, 157] width 417 height 243
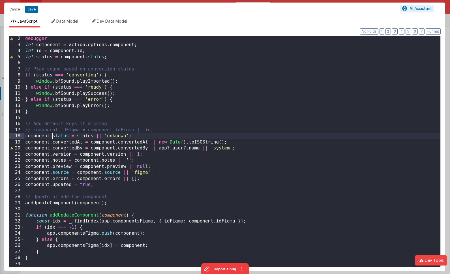
click at [51, 138] on div "debugger let component = action . options . component ; let id = component . id…" at bounding box center [232, 157] width 417 height 243
click at [69, 142] on div "debugger let component = action . options . component ; let id = component . id…" at bounding box center [232, 157] width 417 height 243
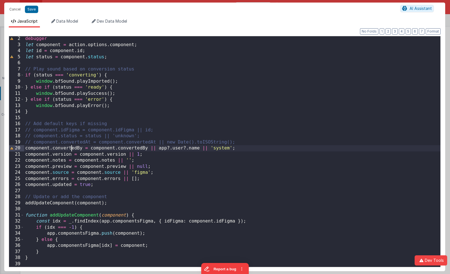
click at [70, 149] on div "debugger let component = action . options . component ; let id = component . id…" at bounding box center [232, 157] width 417 height 243
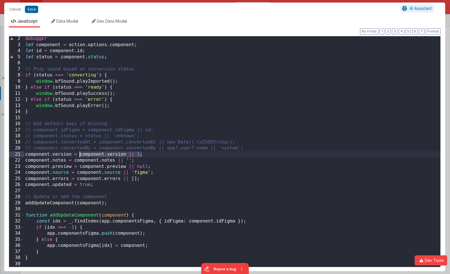
drag, startPoint x: 137, startPoint y: 155, endPoint x: 79, endPoint y: 154, distance: 58.7
click at [79, 154] on div "debugger let component = action . options . component ; let id = component . id…" at bounding box center [232, 157] width 417 height 243
click at [71, 259] on div "debugger let component = action . options . component ; let id = component . id…" at bounding box center [232, 157] width 417 height 243
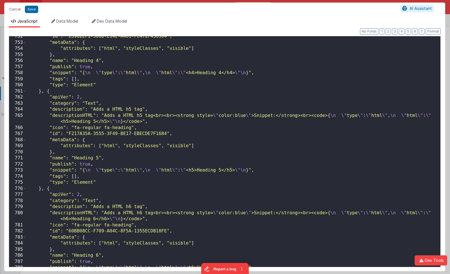
scroll to position [6192, 0]
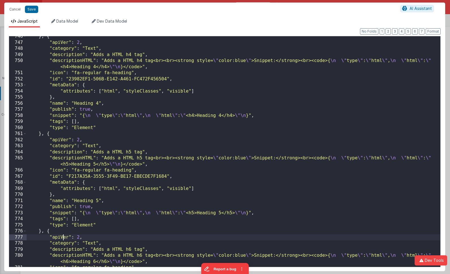
click at [63, 238] on div "} , { "apiVer" : 2 , "category" : "Text" , "description" : "Adds a HTML h4 tag"…" at bounding box center [234, 154] width 414 height 243
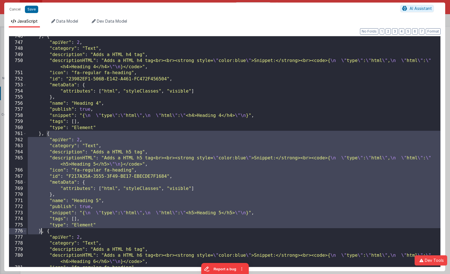
drag, startPoint x: 48, startPoint y: 134, endPoint x: 40, endPoint y: 230, distance: 96.4
click at [40, 230] on div "} , { "apiVer" : 2 , "category" : "Text" , "description" : "Adds a HTML h4 tag"…" at bounding box center [234, 154] width 414 height 243
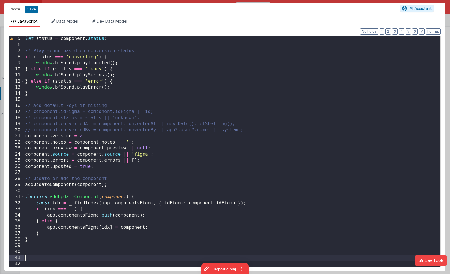
scroll to position [116, 0]
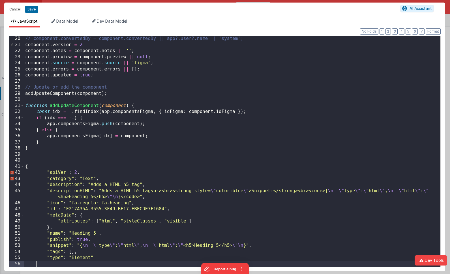
click at [61, 170] on div "// component.convertedBy = component.convertedBy || app?.user?.name || 'system'…" at bounding box center [232, 157] width 417 height 243
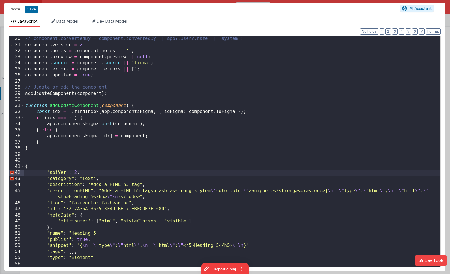
click at [61, 170] on div "// component.convertedBy = component.convertedBy || app?.user?.name || 'system'…" at bounding box center [232, 157] width 417 height 243
click at [65, 45] on div "// component.convertedBy = component.convertedBy || app?.user?.name || 'system'…" at bounding box center [232, 157] width 417 height 243
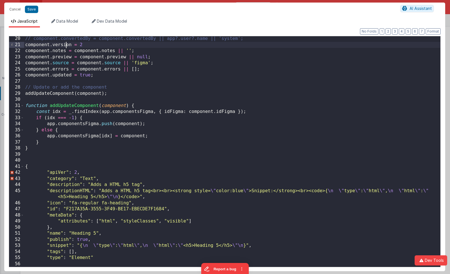
click at [65, 45] on div "// component.convertedBy = component.convertedBy || app?.user?.name || 'system'…" at bounding box center [232, 157] width 417 height 243
click at [65, 179] on div "// component.convertedBy = component.convertedBy || app?.user?.name || 'system'…" at bounding box center [232, 157] width 417 height 243
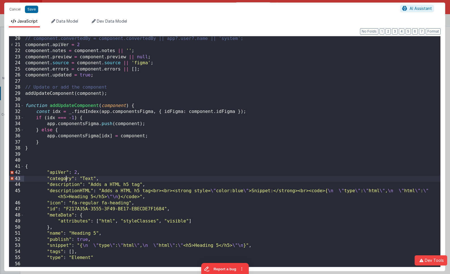
click at [65, 179] on div "// component.convertedBy = component.convertedBy || app?.user?.name || 'system'…" at bounding box center [232, 157] width 417 height 243
click at [63, 51] on div "// component.convertedBy = component.convertedBy || app?.user?.name || 'system'…" at bounding box center [232, 157] width 417 height 243
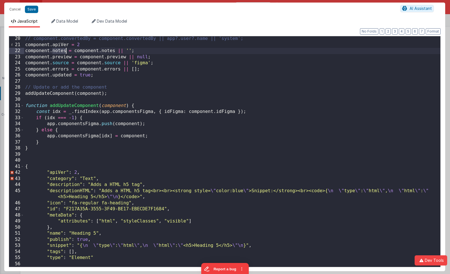
click at [63, 51] on div "// component.convertedBy = component.convertedBy || app?.user?.name || 'system'…" at bounding box center [232, 157] width 417 height 243
click at [121, 50] on div "// component.convertedBy = component.convertedBy || app?.user?.name || 'system'…" at bounding box center [232, 157] width 417 height 243
paste textarea
drag, startPoint x: 159, startPoint y: 50, endPoint x: 83, endPoint y: 51, distance: 75.7
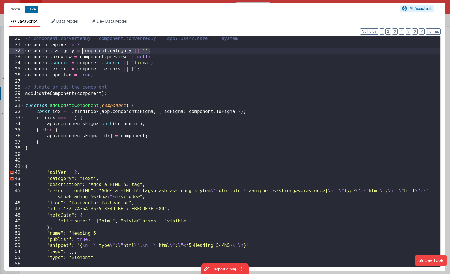
click at [83, 51] on div "// component.convertedBy = component.convertedBy || app?.user?.name || 'system'…" at bounding box center [232, 157] width 417 height 243
click at [169, 63] on div "// component.convertedBy = component.convertedBy || app?.user?.name || 'system'…" at bounding box center [232, 157] width 417 height 243
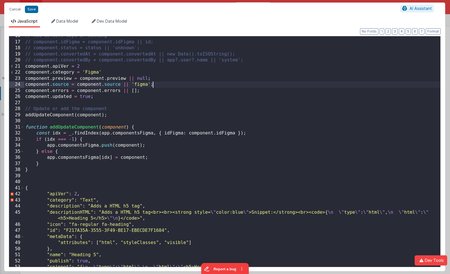
scroll to position [95, 0]
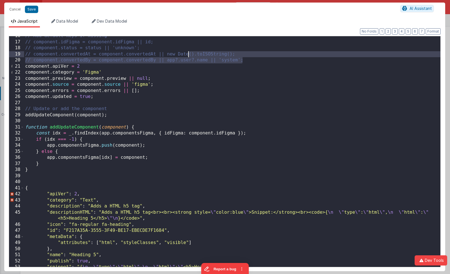
drag, startPoint x: 254, startPoint y: 61, endPoint x: 190, endPoint y: 56, distance: 64.5
click at [190, 56] on div "// Add default keys if missing // component.idFigma = component.idFigma || id; …" at bounding box center [232, 154] width 417 height 243
click at [123, 68] on div "// Add default keys if missing // component.idFigma = component.idFigma || id; …" at bounding box center [232, 154] width 417 height 243
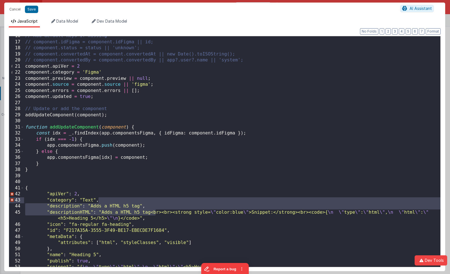
drag, startPoint x: 156, startPoint y: 214, endPoint x: 149, endPoint y: 198, distance: 17.4
click at [149, 198] on div "// Add default keys if missing // component.idFigma = component.idFigma || id; …" at bounding box center [232, 154] width 417 height 243
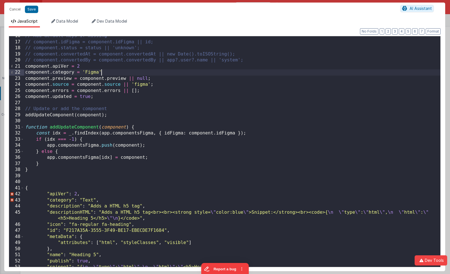
click at [136, 73] on div "// Add default keys if missing // component.idFigma = component.idFigma || id; …" at bounding box center [232, 154] width 417 height 243
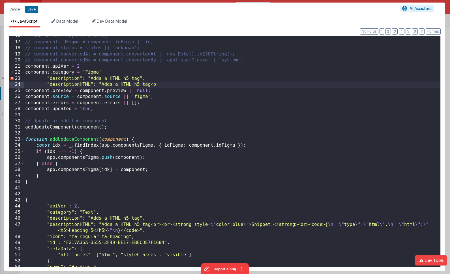
click at [74, 80] on div "// Add default keys if missing // component.idFigma = component.idFigma || id; …" at bounding box center [232, 154] width 417 height 243
click at [69, 87] on div "// Add default keys if missing // component.idFigma = component.idFigma || id; …" at bounding box center [232, 154] width 417 height 243
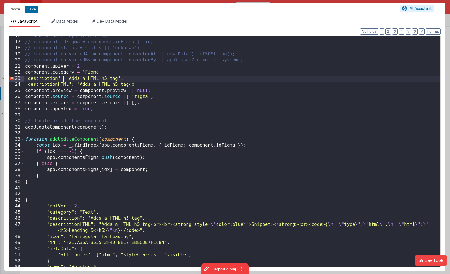
drag, startPoint x: 64, startPoint y: 78, endPoint x: 75, endPoint y: 79, distance: 10.8
click at [64, 78] on div "// Add default keys if missing // component.idFigma = component.idFigma || id; …" at bounding box center [232, 154] width 417 height 243
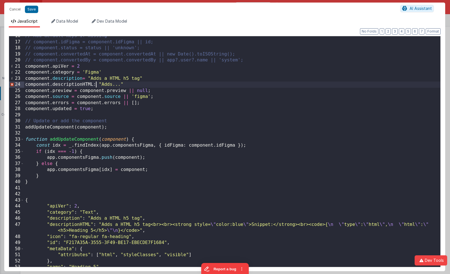
click at [97, 84] on div "// Add default keys if missing // component.idFigma = component.idFigma || id; …" at bounding box center [232, 154] width 417 height 243
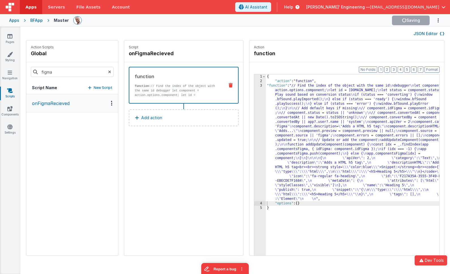
click at [294, 113] on div "{ "action" : "function" , "function" : "// Find the index of the object with th…" at bounding box center [361, 179] width 190 height 208
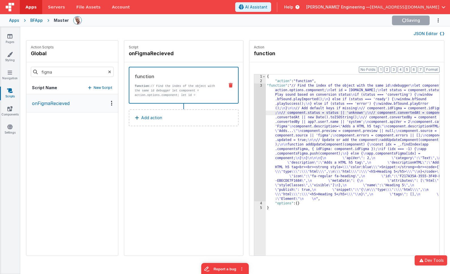
click at [254, 107] on div "3" at bounding box center [260, 143] width 12 height 118
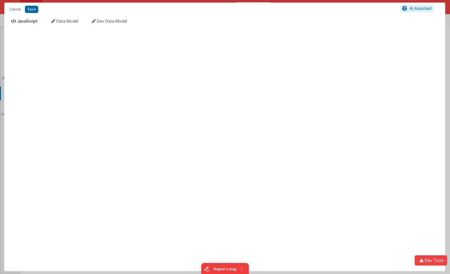
click at [27, 18] on li "JavaScript" at bounding box center [24, 22] width 31 height 9
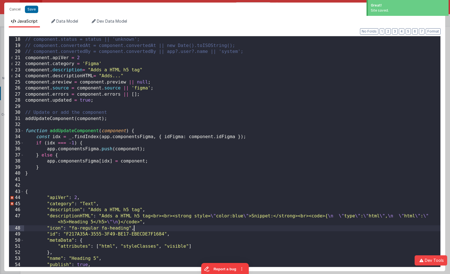
scroll to position [0, 0]
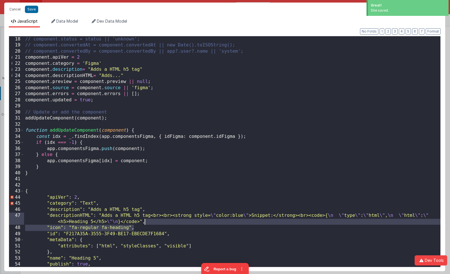
drag, startPoint x: 146, startPoint y: 231, endPoint x: 155, endPoint y: 222, distance: 13.2
click at [155, 222] on div "// component.status = status || 'unknown'; // component.convertedAt = component…" at bounding box center [232, 157] width 417 height 243
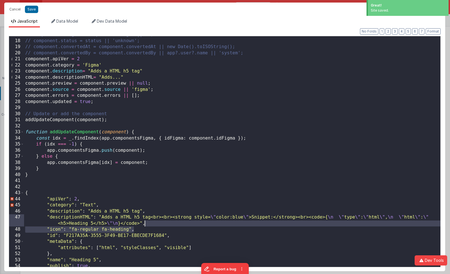
scroll to position [99, 0]
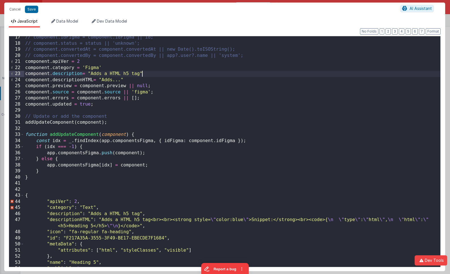
click at [151, 76] on div "// component.idFigma = component.idFigma || id; // component.status = status ||…" at bounding box center [232, 155] width 417 height 243
click at [150, 79] on div "// component.idFigma = component.idFigma || id; // component.status = status ||…" at bounding box center [232, 155] width 417 height 243
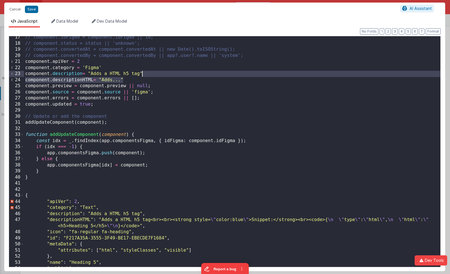
drag, startPoint x: 150, startPoint y: 79, endPoint x: 160, endPoint y: 73, distance: 11.7
click at [160, 73] on div "// component.idFigma = component.idFigma || id; // component.status = status ||…" at bounding box center [232, 155] width 417 height 243
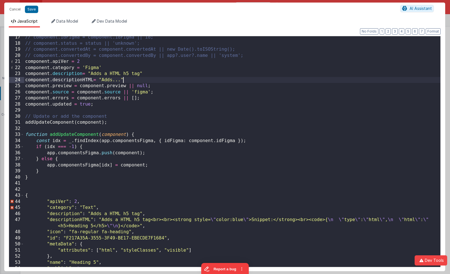
paste textarea
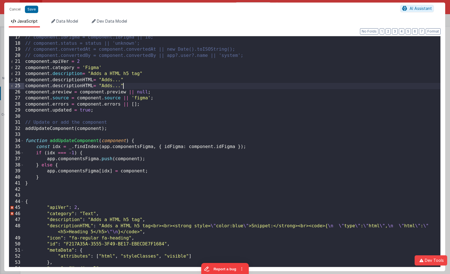
click at [63, 84] on div "// component.idFigma = component.idFigma || id; // component.status = status ||…" at bounding box center [232, 155] width 417 height 243
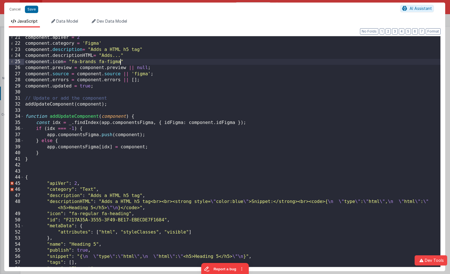
scroll to position [141, 0]
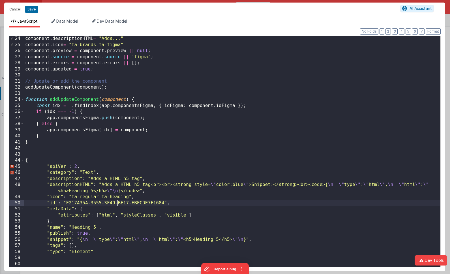
click at [117, 203] on div "component . descriptionHTML = "Adds..." component . icon = "fa-brands fa-figma"…" at bounding box center [232, 157] width 417 height 243
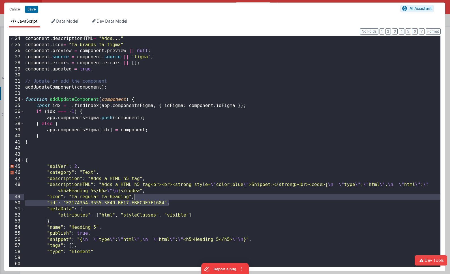
drag, startPoint x: 182, startPoint y: 203, endPoint x: 181, endPoint y: 199, distance: 4.1
click at [181, 199] on div "component . descriptionHTML = "Adds..." component . icon = "fa-brands fa-figma"…" at bounding box center [232, 157] width 417 height 243
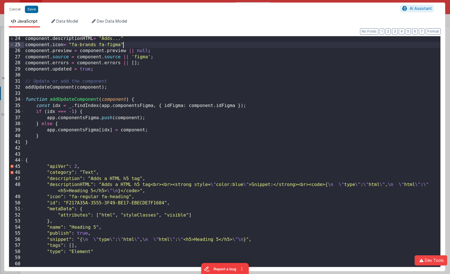
click at [162, 44] on div "component . descriptionHTML = "Adds..." component . icon = "fa-brands fa-figma"…" at bounding box center [232, 157] width 417 height 243
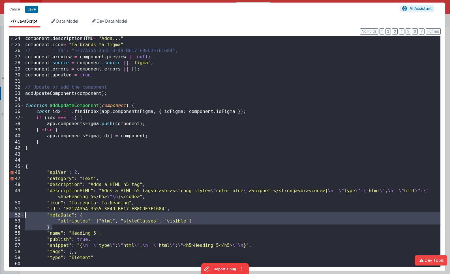
drag, startPoint x: 59, startPoint y: 227, endPoint x: 14, endPoint y: 188, distance: 59.1
click at [0, 217] on html "Cancel Save AI Assistant JavaScript Data Model Dev Data Model Format 7 6 5 4 3 …" at bounding box center [225, 137] width 450 height 274
click at [53, 217] on div "component . descriptionHTML = "Adds..." component . icon = "fa-brands fa-figma"…" at bounding box center [232, 157] width 417 height 243
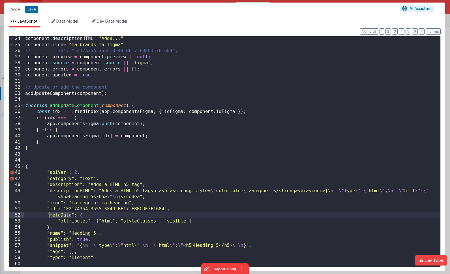
drag, startPoint x: 53, startPoint y: 217, endPoint x: 62, endPoint y: 214, distance: 9.6
click at [53, 217] on div "component . descriptionHTML = "Adds..." component . icon = "fa-brands fa-figma"…" at bounding box center [232, 157] width 417 height 243
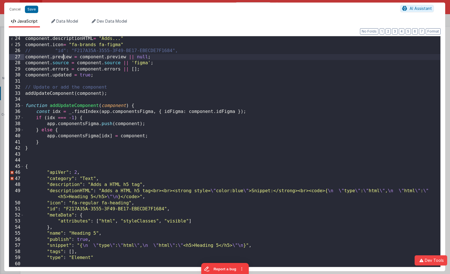
click at [63, 56] on div "component . descriptionHTML = "Adds..." component . icon = "fa-brands fa-figma"…" at bounding box center [232, 157] width 417 height 243
click at [61, 215] on div "component . descriptionHTML = "Adds..." component . icon = "fa-brands fa-figma"…" at bounding box center [232, 157] width 417 height 243
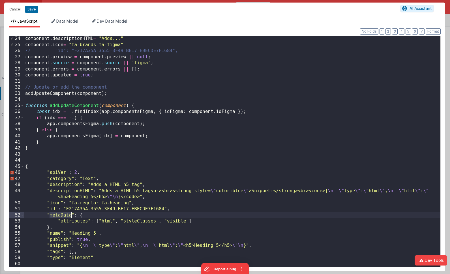
click at [61, 215] on div "component . descriptionHTML = "Adds..." component . icon = "fa-brands fa-figma"…" at bounding box center [232, 157] width 417 height 243
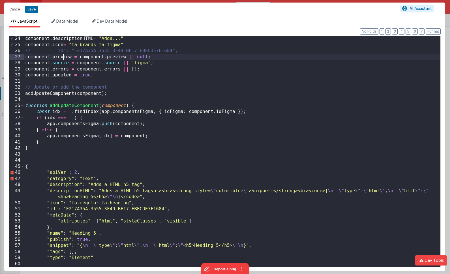
click at [62, 58] on div "component . descriptionHTML = "Adds..." component . icon = "fa-brands fa-figma"…" at bounding box center [232, 157] width 417 height 243
click at [63, 58] on div "component . descriptionHTML = "Adds..." component . icon = "fa-brands fa-figma"…" at bounding box center [232, 157] width 417 height 243
drag, startPoint x: 80, startPoint y: 56, endPoint x: 158, endPoint y: 56, distance: 77.6
click at [158, 56] on div "component . descriptionHTML = "Adds..." component . icon = "fa-brands fa-figma"…" at bounding box center [232, 157] width 417 height 243
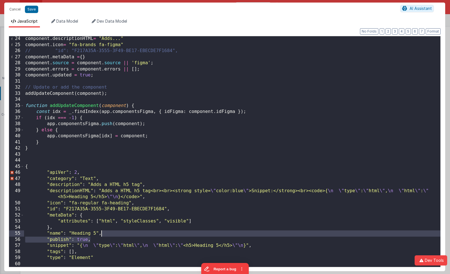
drag, startPoint x: 105, startPoint y: 238, endPoint x: 110, endPoint y: 233, distance: 7.0
click at [110, 233] on div "component . descriptionHTML = "Adds..." component . icon = "fa-brands fa-figma"…" at bounding box center [232, 157] width 417 height 243
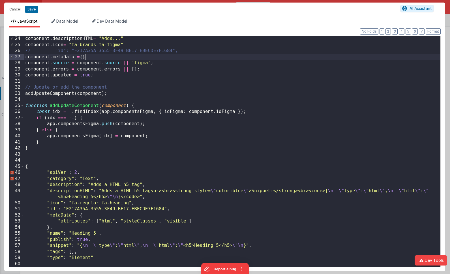
click at [98, 56] on div "component . descriptionHTML = "Adds..." component . icon = "fa-brands fa-figma"…" at bounding box center [232, 157] width 417 height 243
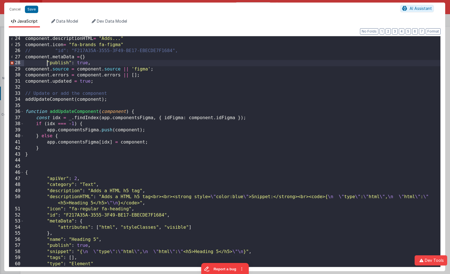
click at [46, 64] on div "component . descriptionHTML = "Adds..." component . icon = "fa-brands fa-figma"…" at bounding box center [232, 157] width 417 height 243
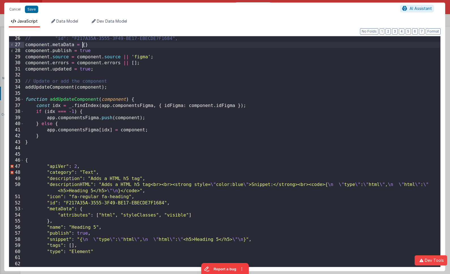
scroll to position [153, 0]
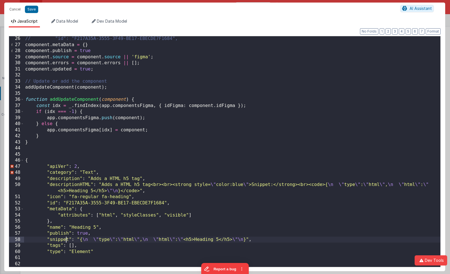
click at [67, 240] on div "// "id": "F217A35A-3555-3F49-BE17-EBECDE7F1684", component . metaData = { } com…" at bounding box center [232, 157] width 417 height 243
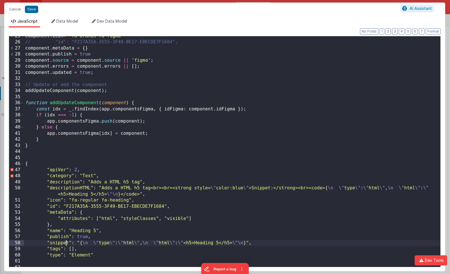
click at [67, 240] on div "component . icon = "fa-brands fa-figma" // "id": "F217A35A-3555-3F49-BE17-EBECD…" at bounding box center [232, 154] width 417 height 243
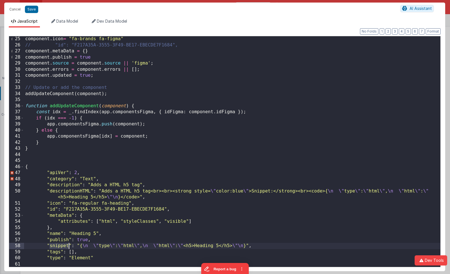
scroll to position [146, 0]
click at [62, 62] on div "component . icon = "fa-brands fa-figma" // "id": "F217A35A-3555-3F49-BE17-EBECD…" at bounding box center [232, 157] width 417 height 243
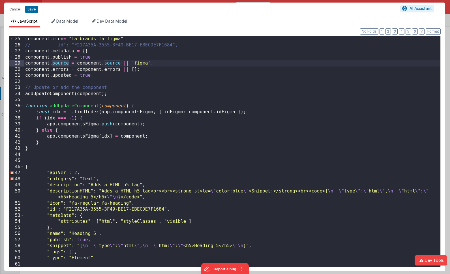
click at [63, 62] on div "component . icon = "fa-brands fa-figma" // "id": "F217A35A-3555-3F49-BE17-EBECD…" at bounding box center [232, 157] width 417 height 243
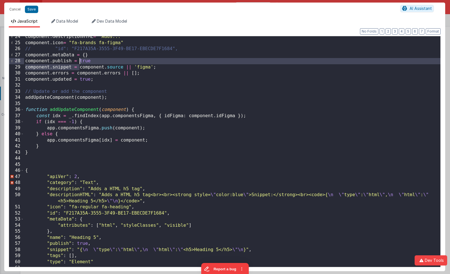
scroll to position [143, 0]
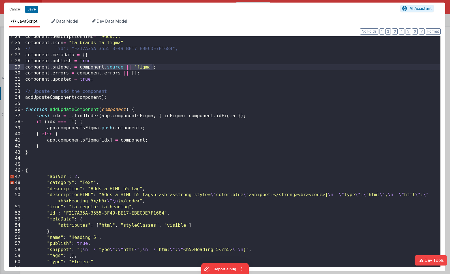
drag, startPoint x: 79, startPoint y: 63, endPoint x: 153, endPoint y: 68, distance: 74.1
click at [153, 68] on div "component . descriptionHTML = "Adds..." component . icon = "fa-brands fa-figma"…" at bounding box center [232, 155] width 417 height 243
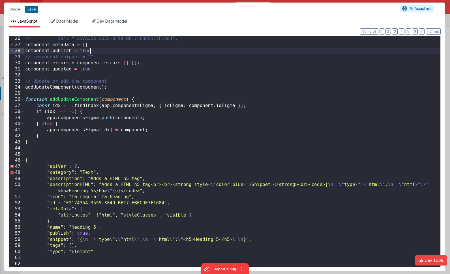
scroll to position [153, 0]
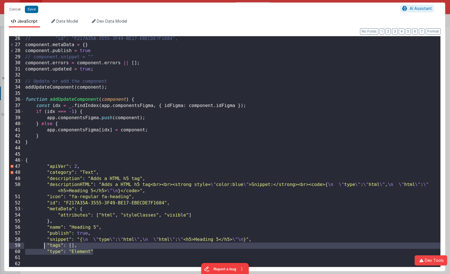
drag, startPoint x: 92, startPoint y: 252, endPoint x: 44, endPoint y: 246, distance: 48.3
click at [44, 246] on div "// "id": "F217A35A-3555-3F49-BE17-EBECDE7F1684", component . metaData = { } com…" at bounding box center [232, 157] width 417 height 243
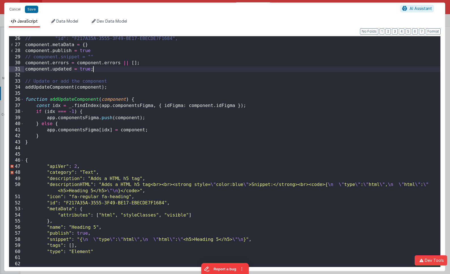
click at [98, 69] on div "// "id": "F217A35A-3555-3F49-BE17-EBECDE7F1684", component . metaData = { } com…" at bounding box center [232, 157] width 417 height 243
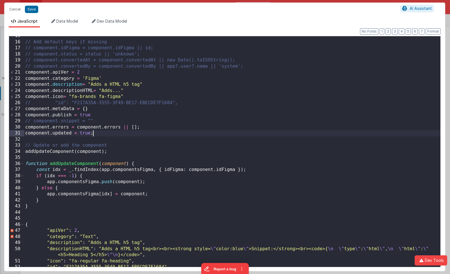
scroll to position [89, 0]
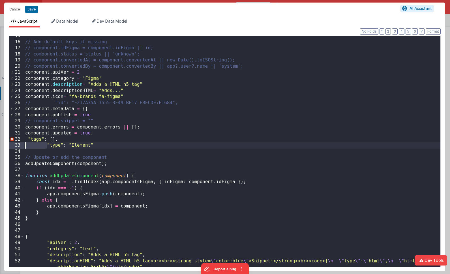
drag, startPoint x: 48, startPoint y: 145, endPoint x: 18, endPoint y: 146, distance: 29.5
click at [18, 146] on div "15 16 17 18 19 20 21 22 23 24 25 26 27 28 29 30 31 32 33 34 35 36 37 38 39 40 4…" at bounding box center [225, 151] width 432 height 231
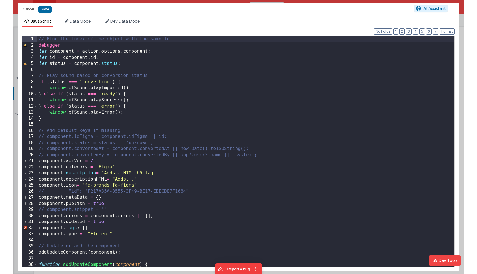
scroll to position [0, 0]
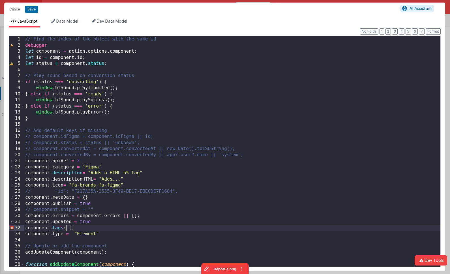
drag, startPoint x: 65, startPoint y: 230, endPoint x: 120, endPoint y: 239, distance: 55.1
click at [65, 230] on div "// Find the index of the object with the same id debugger let component = actio…" at bounding box center [232, 157] width 417 height 243
click at [127, 235] on div "// Find the index of the object with the same id debugger let component = actio…" at bounding box center [232, 157] width 417 height 243
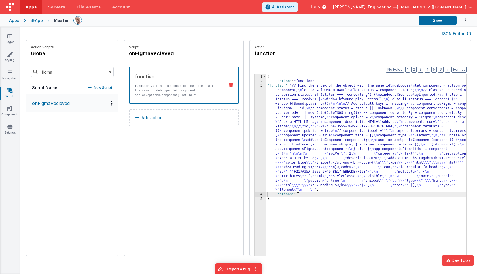
click at [327, 130] on div "{ "action" : "function" , "function" : "// Find the index of the object with th…" at bounding box center [374, 179] width 217 height 208
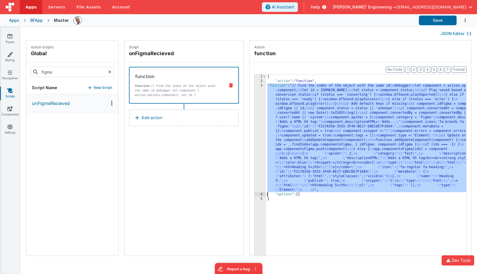
click at [254, 107] on div "3" at bounding box center [260, 138] width 12 height 109
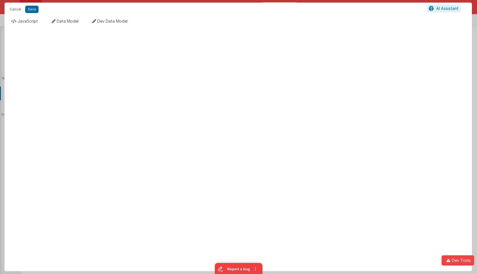
click at [244, 107] on div "Format 7 6 5 4 3 2 1 No Folds XXXXXXXXXXXXXXXXXXXXXXXXXXXXXXXXXXXXXXXXXXXXXXXXX…" at bounding box center [238, 149] width 467 height 244
click at [31, 20] on span "JavaScript" at bounding box center [28, 21] width 20 height 5
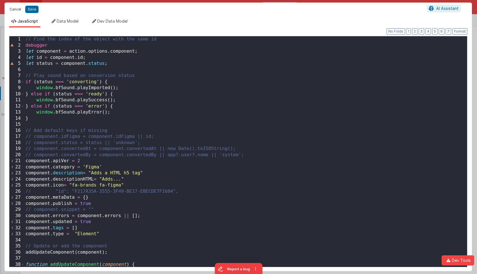
click at [18, 11] on button "Cancel" at bounding box center [15, 9] width 17 height 8
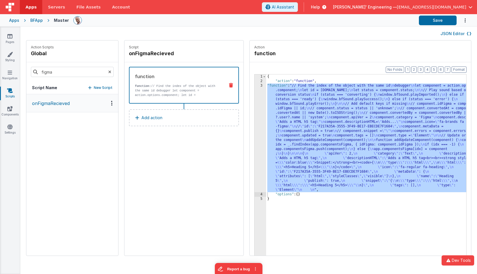
click at [269, 101] on div "{ "action" : "function" , "function" : "// Find the index of the object with th…" at bounding box center [374, 179] width 217 height 208
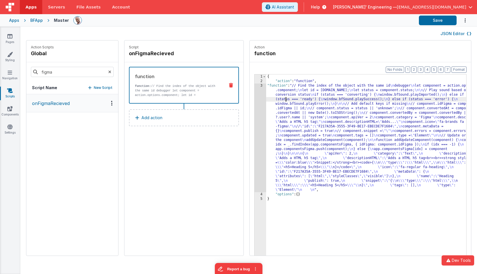
click at [254, 99] on div "3" at bounding box center [260, 138] width 12 height 109
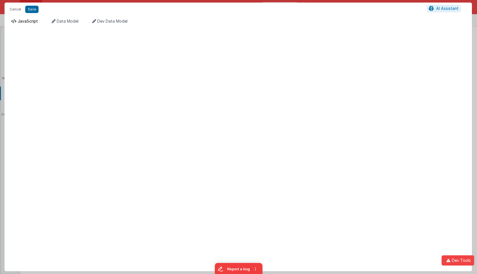
click at [25, 22] on span "JavaScript" at bounding box center [28, 21] width 20 height 5
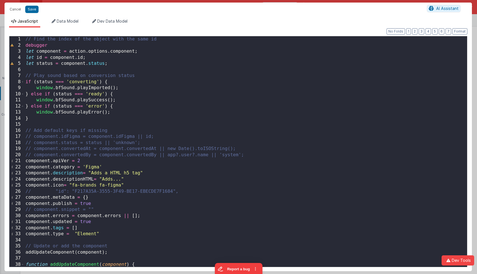
click at [69, 178] on div "// Find the index of the object with the same id debugger let component = actio…" at bounding box center [245, 157] width 443 height 243
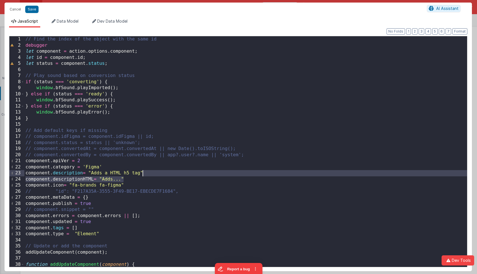
drag, startPoint x: 132, startPoint y: 178, endPoint x: 148, endPoint y: 175, distance: 16.2
click at [148, 175] on div "// Find the index of the object with the same id debugger let component = actio…" at bounding box center [245, 157] width 443 height 243
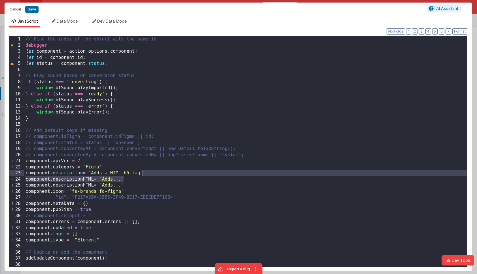
click at [82, 180] on div "// Find the index of the object with the same id debugger let component = actio…" at bounding box center [245, 157] width 443 height 243
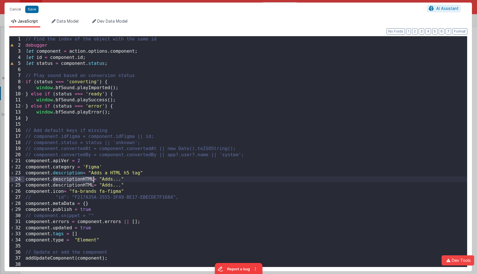
click at [82, 180] on div "// Find the index of the object with the same id debugger let component = actio…" at bounding box center [245, 157] width 443 height 243
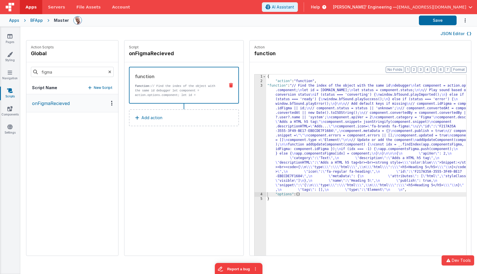
click at [266, 104] on div "{ "action" : "function" , "function" : "// Find the index of the object with th…" at bounding box center [374, 179] width 217 height 208
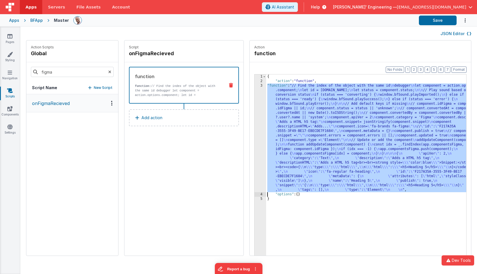
click at [254, 103] on div "3" at bounding box center [260, 138] width 12 height 109
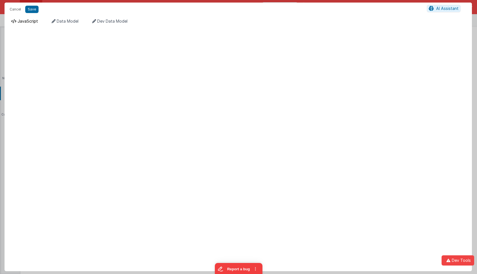
click at [25, 18] on li "JavaScript" at bounding box center [24, 22] width 31 height 9
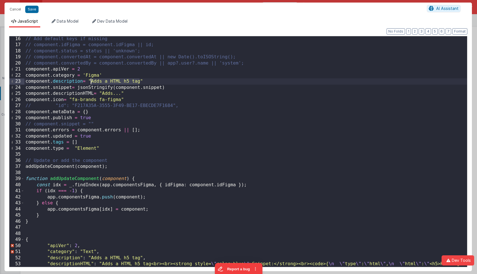
drag, startPoint x: 140, startPoint y: 82, endPoint x: 91, endPoint y: 79, distance: 49.1
click at [91, 79] on div "// Add default keys if missing // component.idFigma = component.idFigma || id; …" at bounding box center [245, 160] width 443 height 249
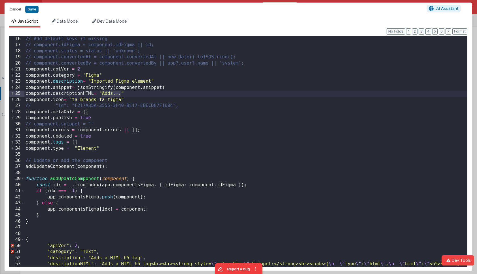
drag, startPoint x: 120, startPoint y: 94, endPoint x: 101, endPoint y: 95, distance: 19.3
click at [101, 95] on div "// Add default keys if missing // component.idFigma = component.idFigma || id; …" at bounding box center [245, 160] width 443 height 249
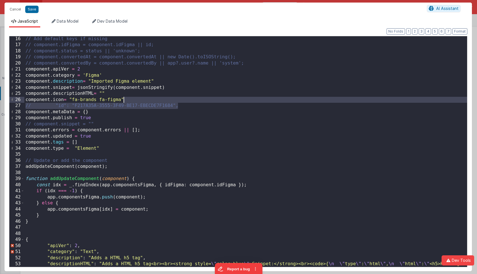
click at [185, 101] on div "// Add default keys if missing // component.idFigma = component.idFigma || id; …" at bounding box center [245, 160] width 443 height 249
drag, startPoint x: 150, startPoint y: 106, endPoint x: 147, endPoint y: 106, distance: 3.4
click at [150, 106] on div "// Add default keys if missing // component.idFigma = component.idFigma || id; …" at bounding box center [245, 160] width 443 height 249
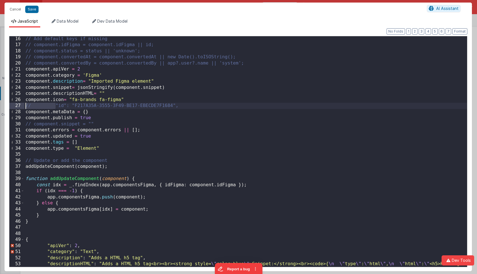
drag, startPoint x: 55, startPoint y: 105, endPoint x: 8, endPoint y: 105, distance: 47.3
click at [8, 105] on div "Format 7 6 5 4 3 2 1 No Folds 16 17 18 19 20 21 22 23 24 25 26 27 28 29 30 31 3…" at bounding box center [238, 149] width 467 height 244
drag, startPoint x: 42, startPoint y: 106, endPoint x: 157, endPoint y: 108, distance: 114.5
click at [157, 108] on div "// Add default keys if missing // component.idFigma = component.idFigma || id; …" at bounding box center [245, 160] width 443 height 249
